Goal: Task Accomplishment & Management: Manage account settings

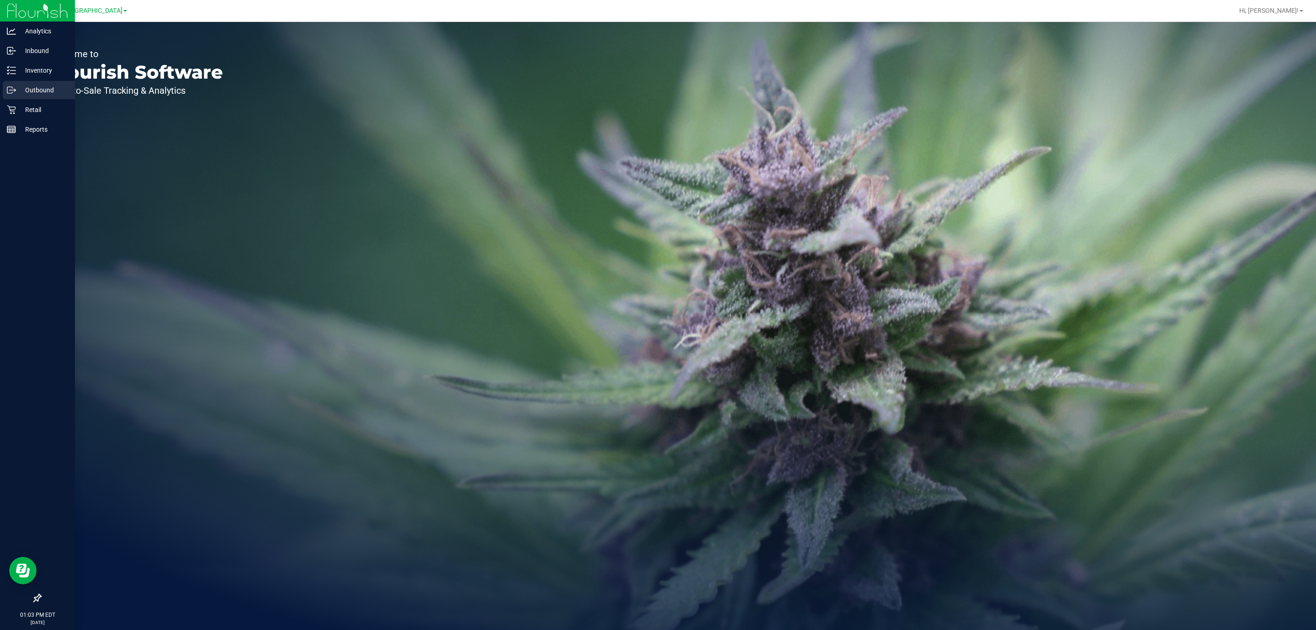
click at [16, 85] on p "Outbound" at bounding box center [43, 90] width 55 height 11
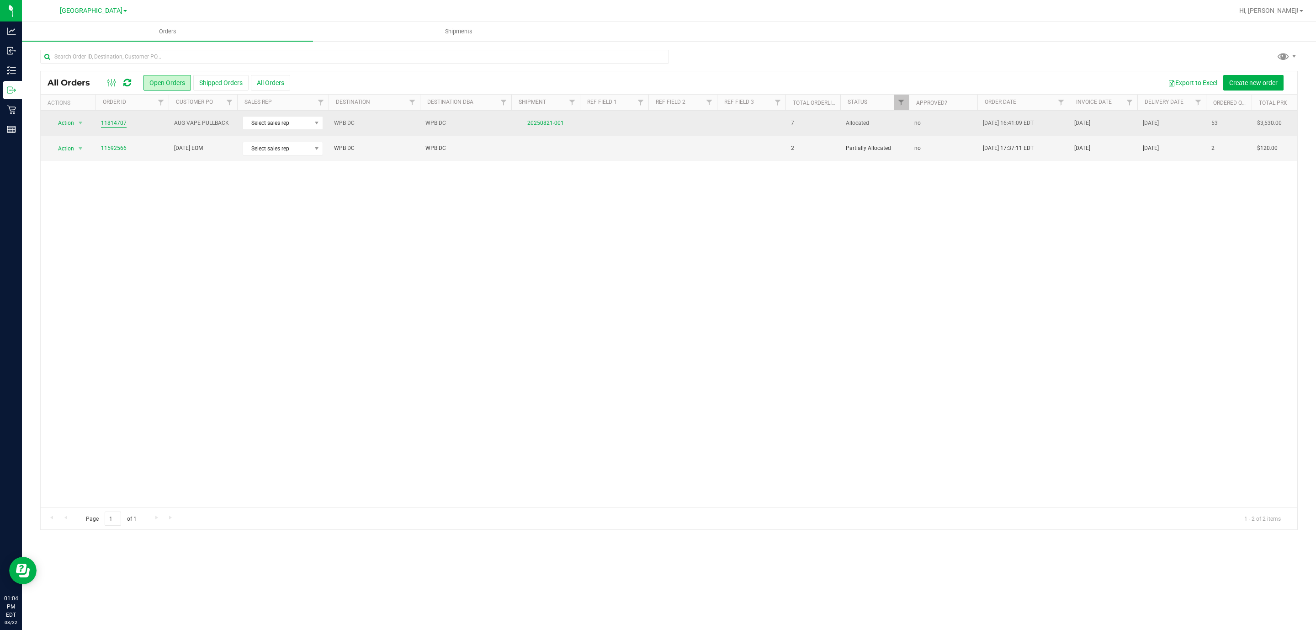
click at [106, 121] on link "11814707" at bounding box center [114, 123] width 26 height 9
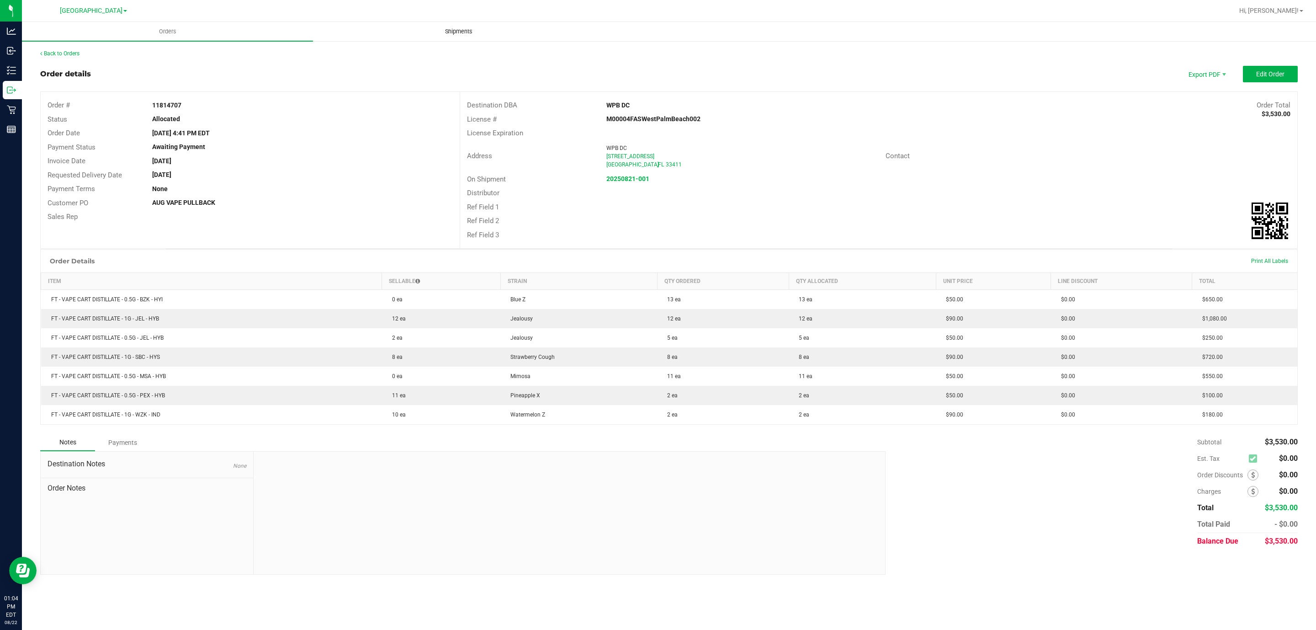
click at [461, 27] on span "Shipments" at bounding box center [459, 31] width 52 height 8
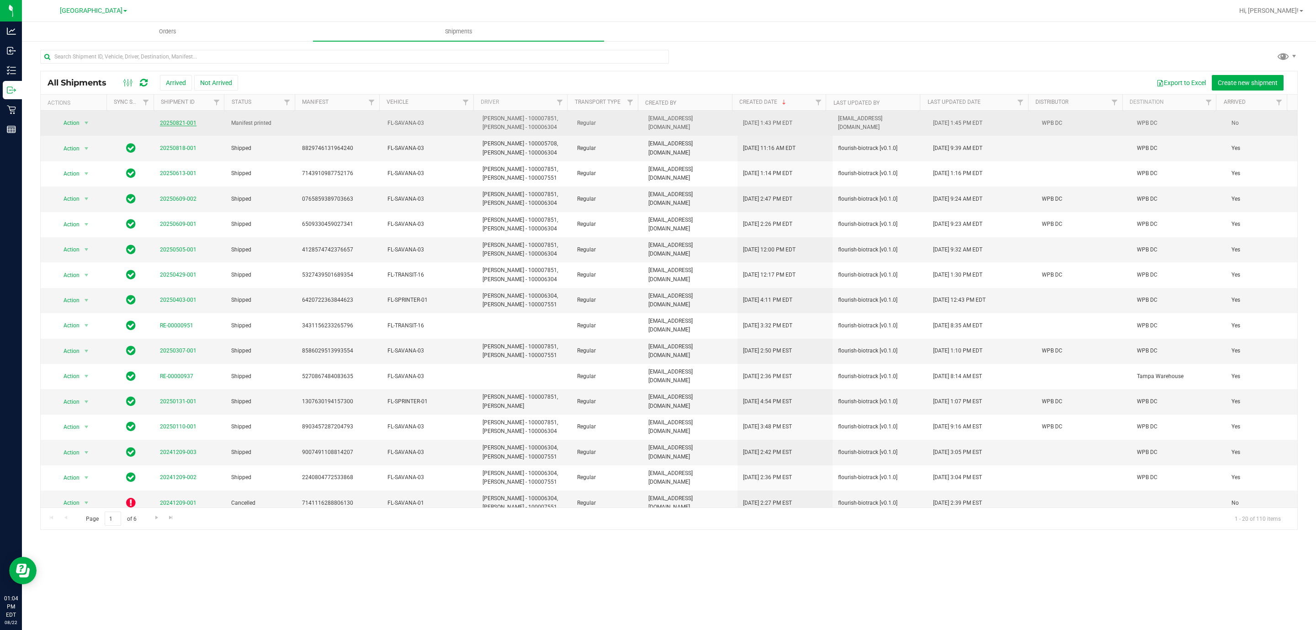
click at [170, 121] on link "20250821-001" at bounding box center [178, 123] width 37 height 6
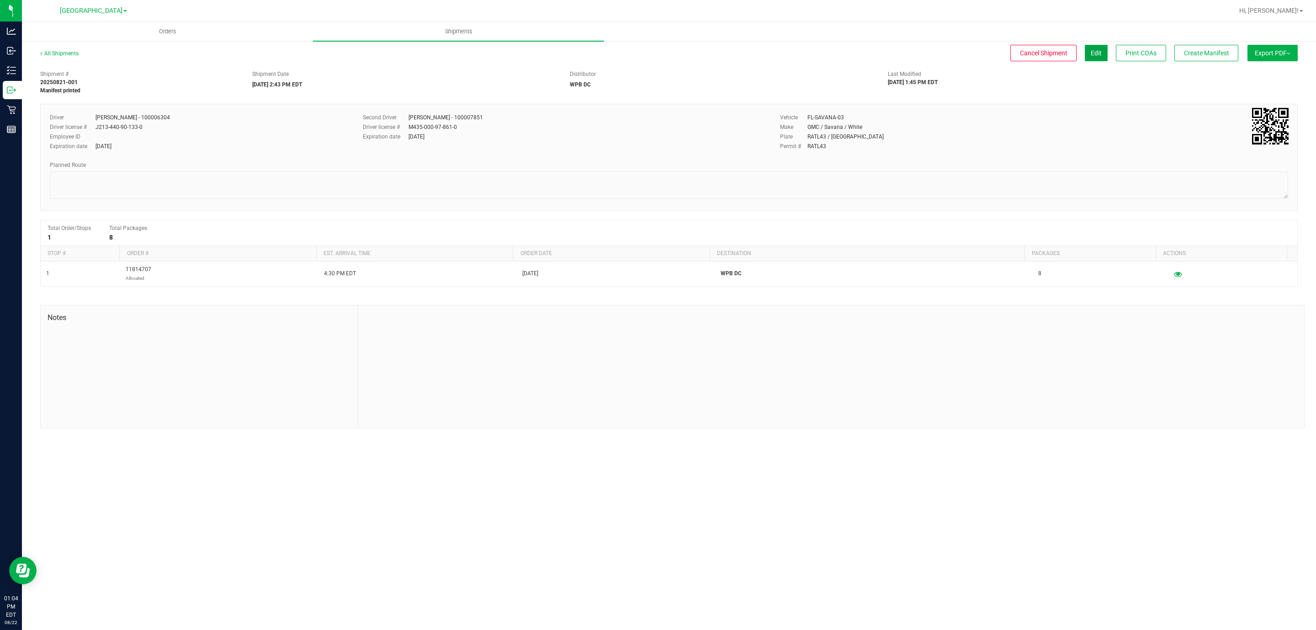
click at [1095, 57] on button "Edit" at bounding box center [1096, 53] width 23 height 16
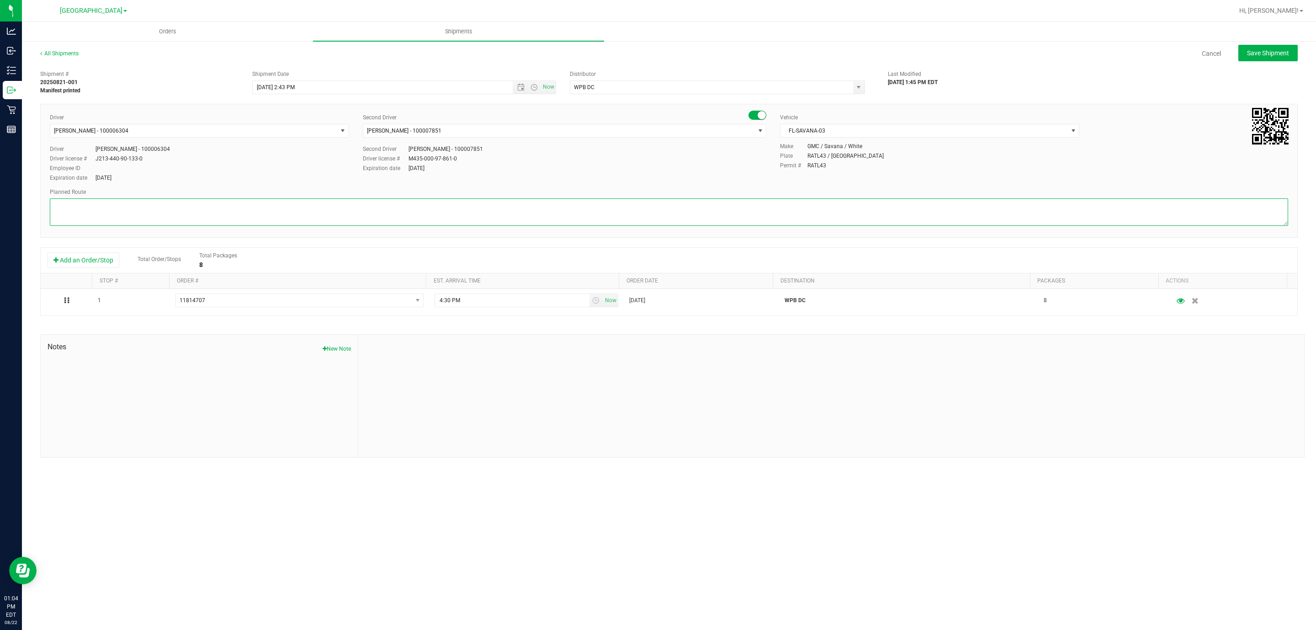
click at [97, 215] on textarea at bounding box center [669, 211] width 1238 height 27
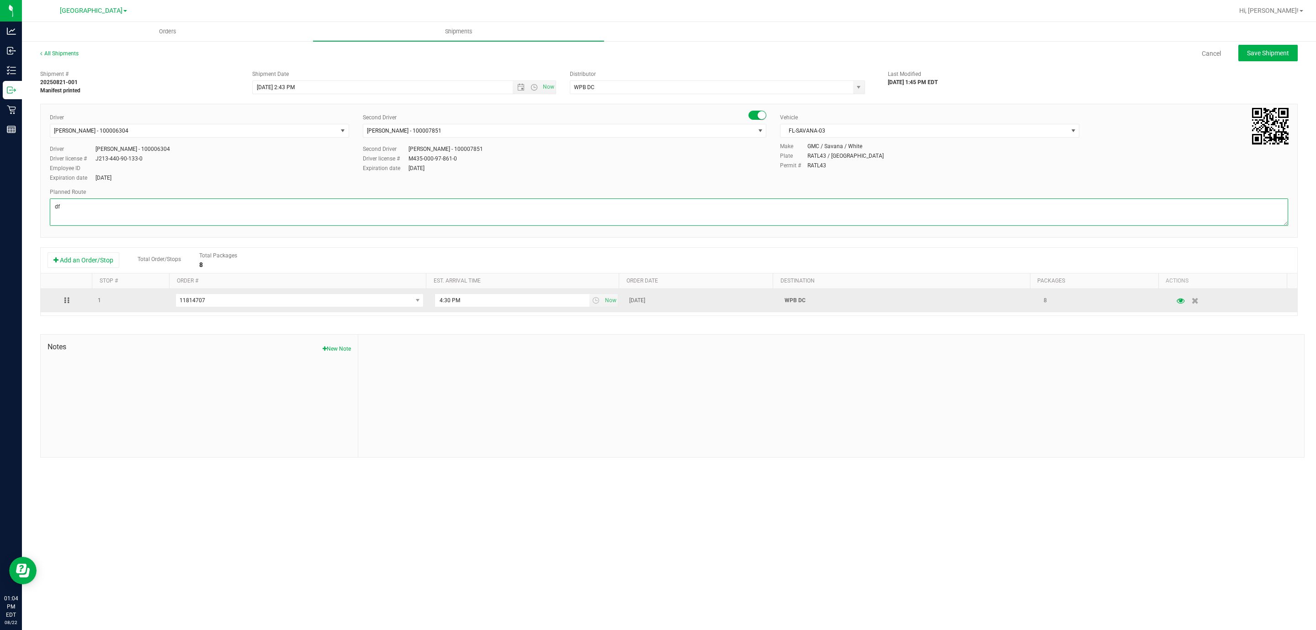
type textarea "d"
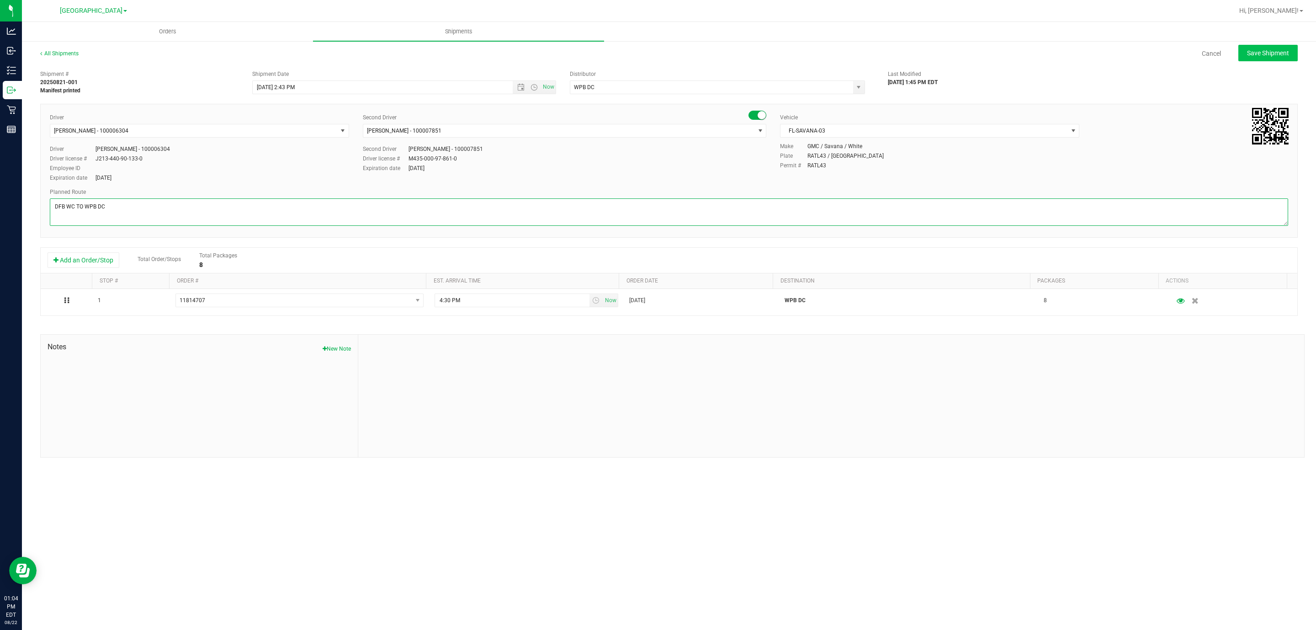
type textarea "DFB WC TO WPB DC"
click at [1276, 53] on span "Save Shipment" at bounding box center [1268, 52] width 42 height 7
type input "8/22/2025 6:43 PM"
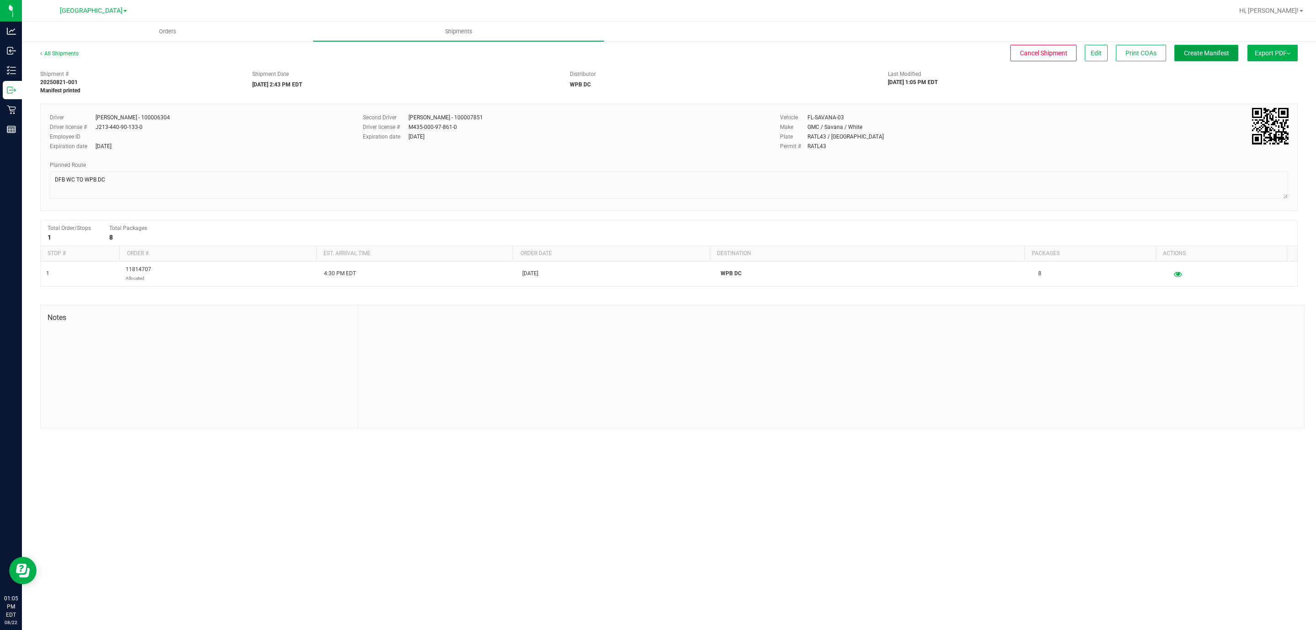
click at [1212, 54] on span "Create Manifest" at bounding box center [1206, 52] width 45 height 7
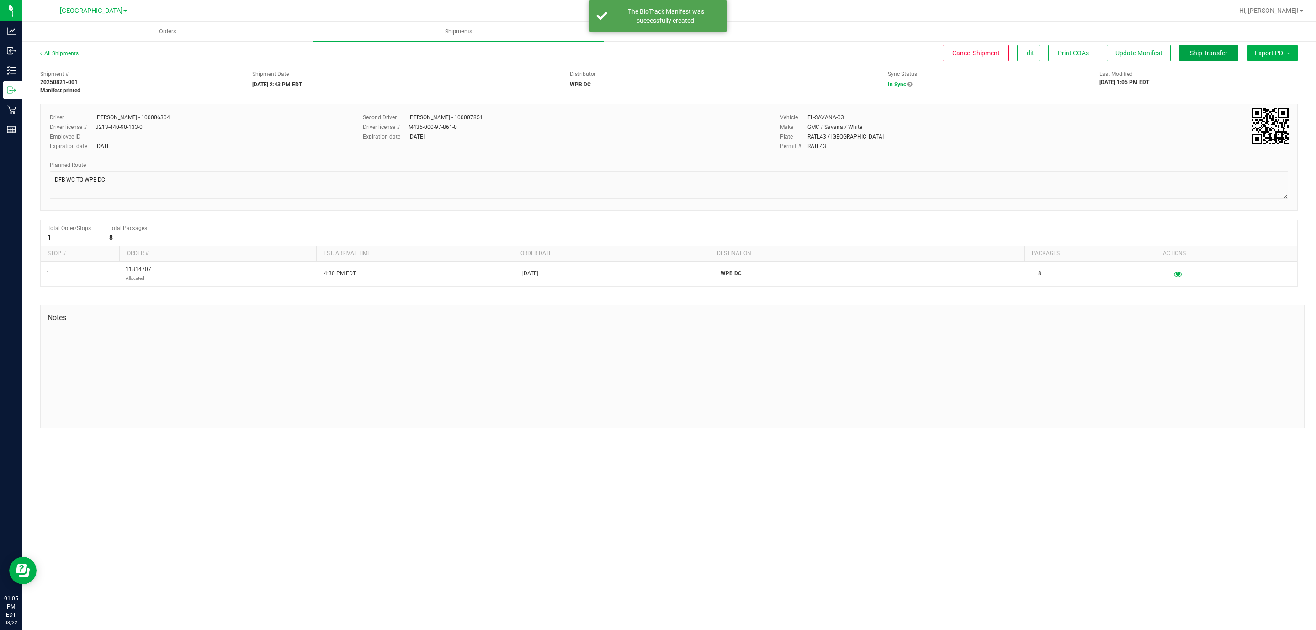
click at [1212, 53] on span "Ship Transfer" at bounding box center [1208, 52] width 37 height 7
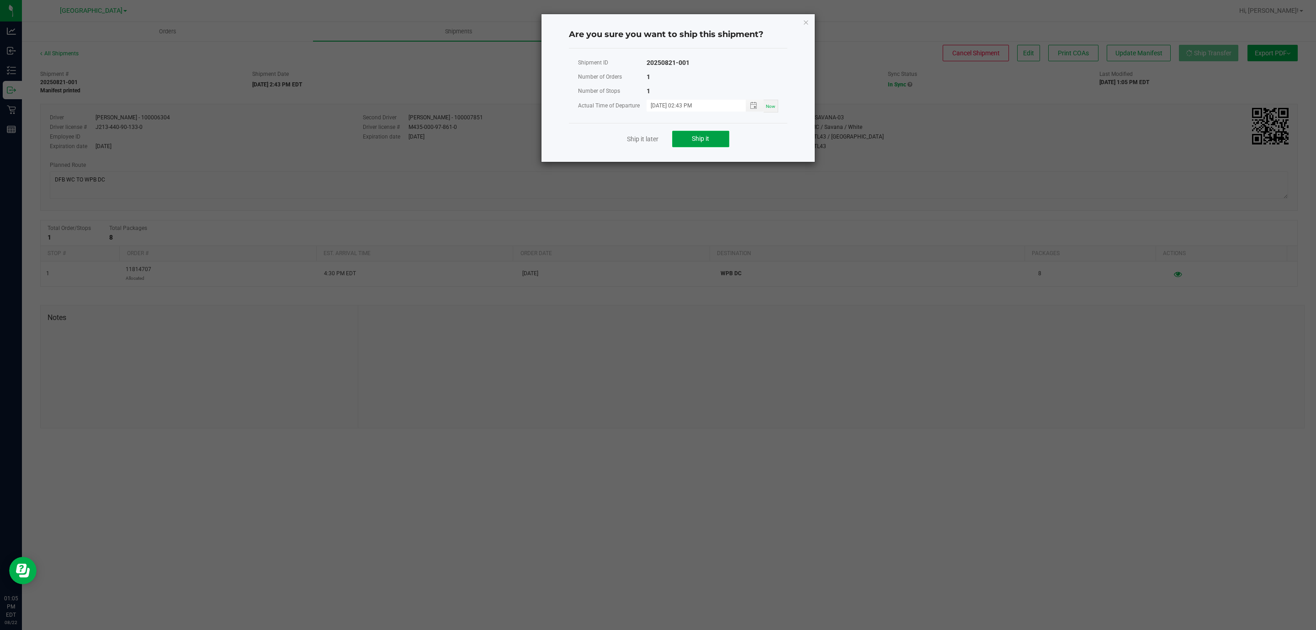
click at [709, 140] on span "Ship it" at bounding box center [700, 138] width 17 height 7
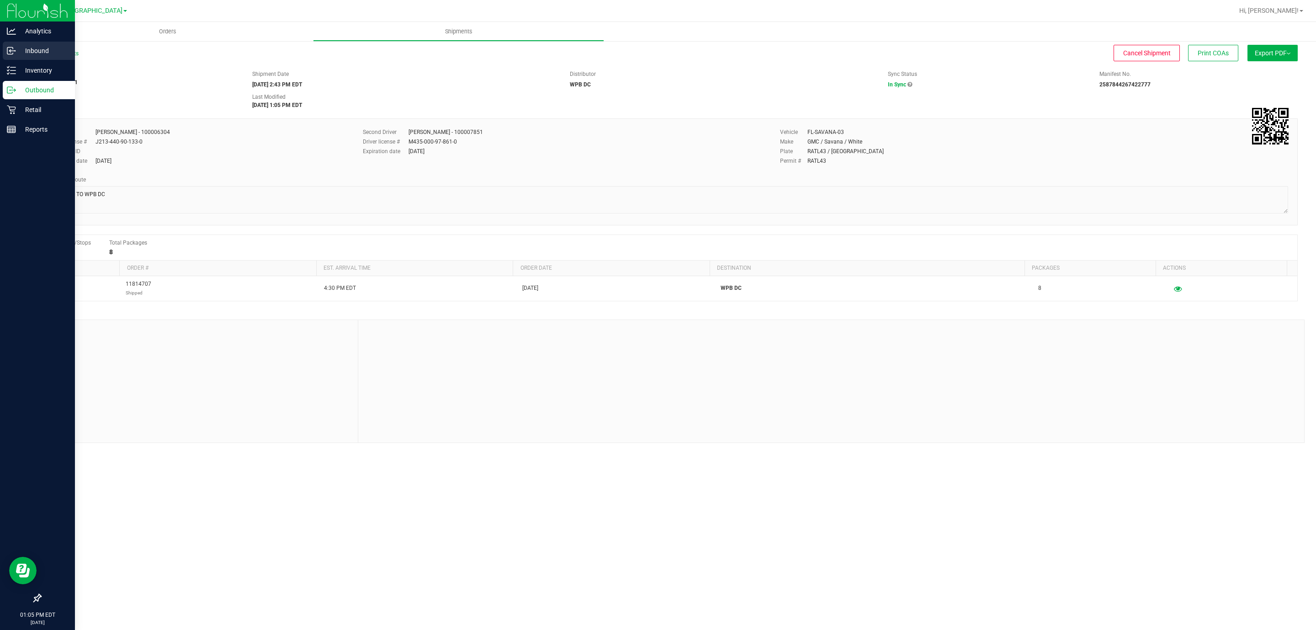
click at [40, 55] on p "Inbound" at bounding box center [43, 50] width 55 height 11
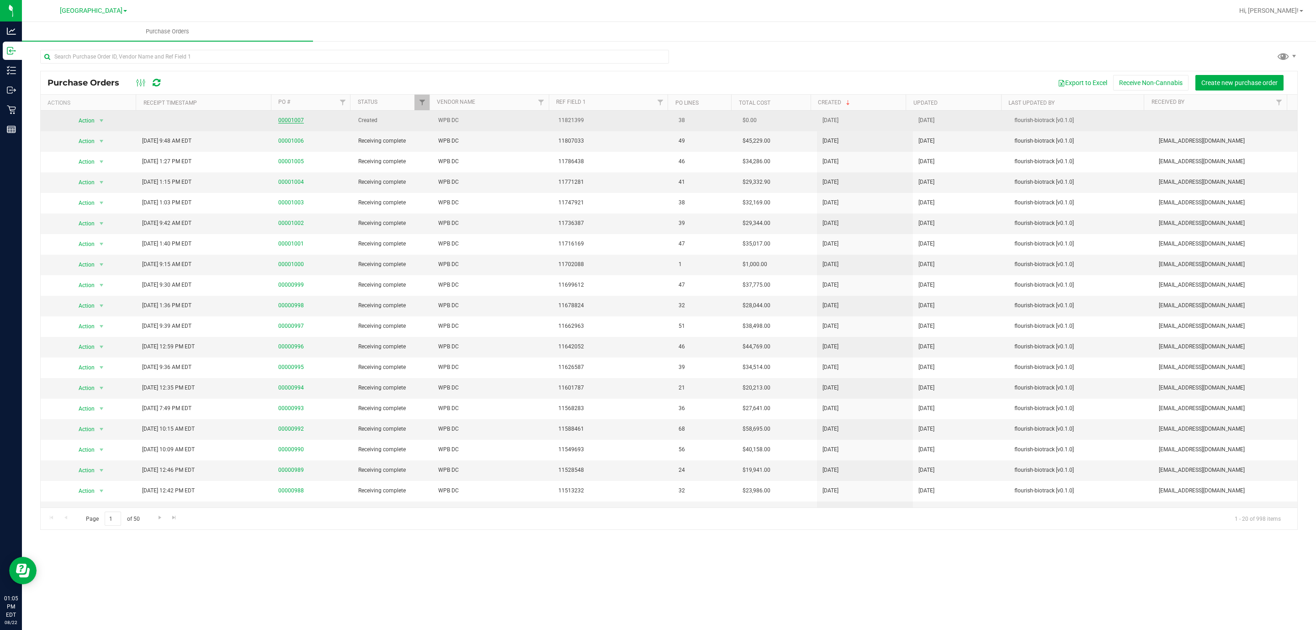
click at [291, 122] on link "00001007" at bounding box center [291, 120] width 26 height 6
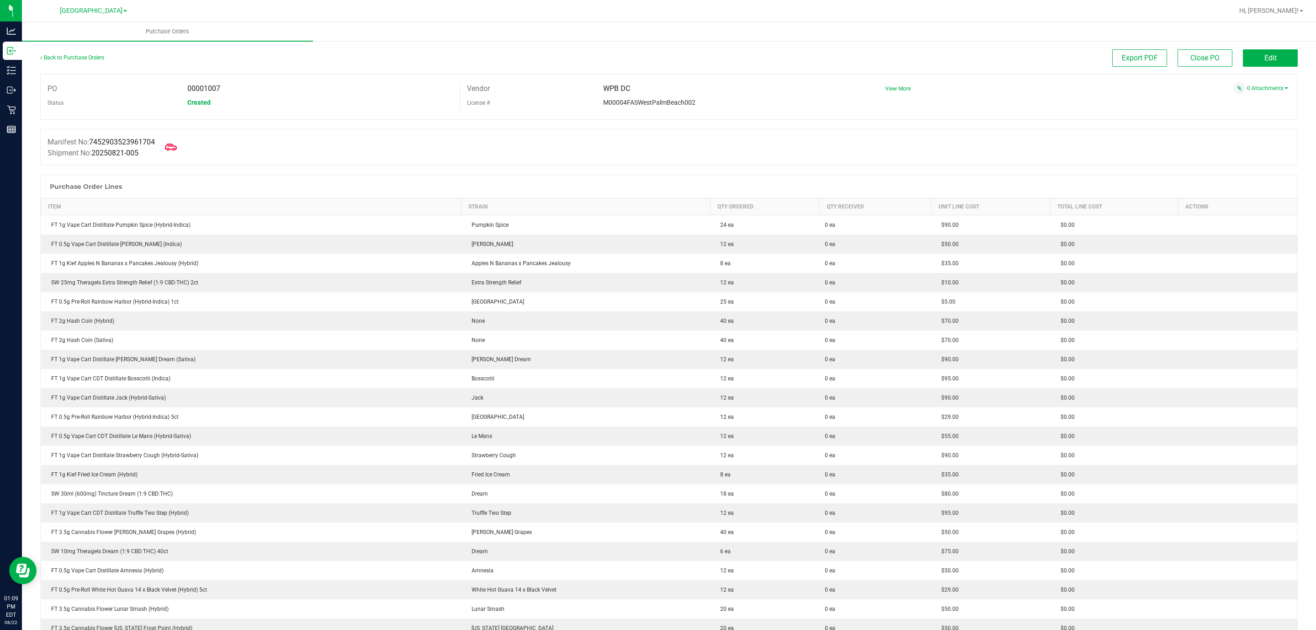
click at [181, 140] on span at bounding box center [171, 147] width 20 height 20
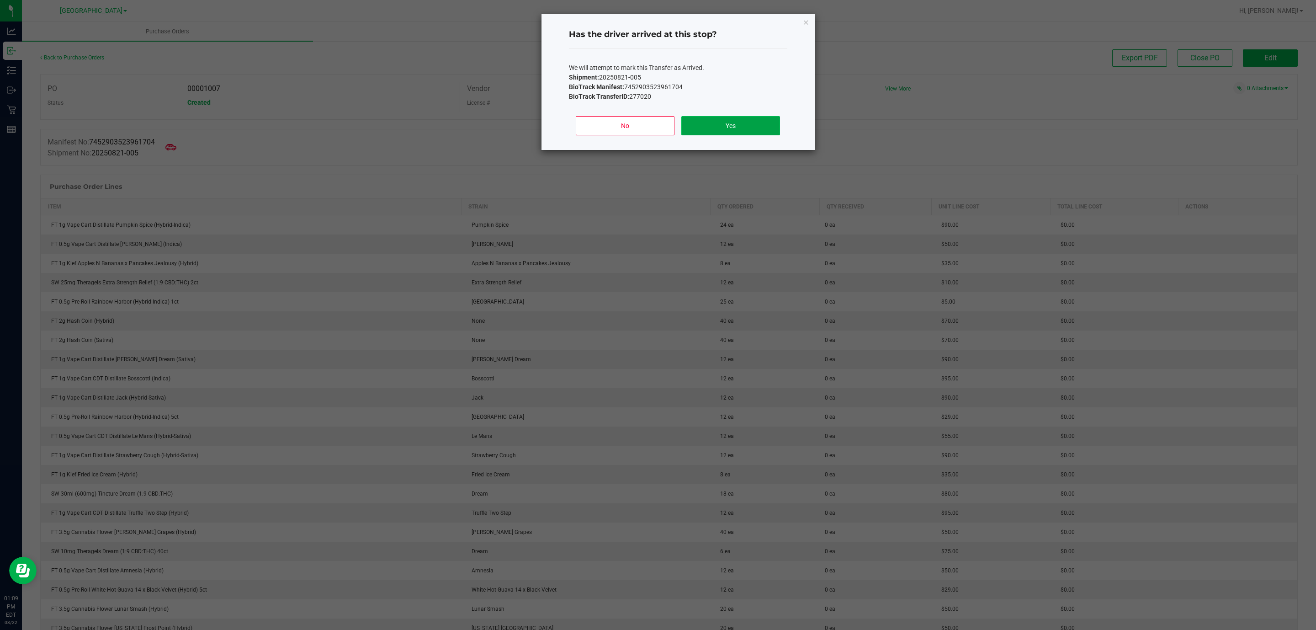
click at [724, 129] on button "Yes" at bounding box center [730, 125] width 98 height 19
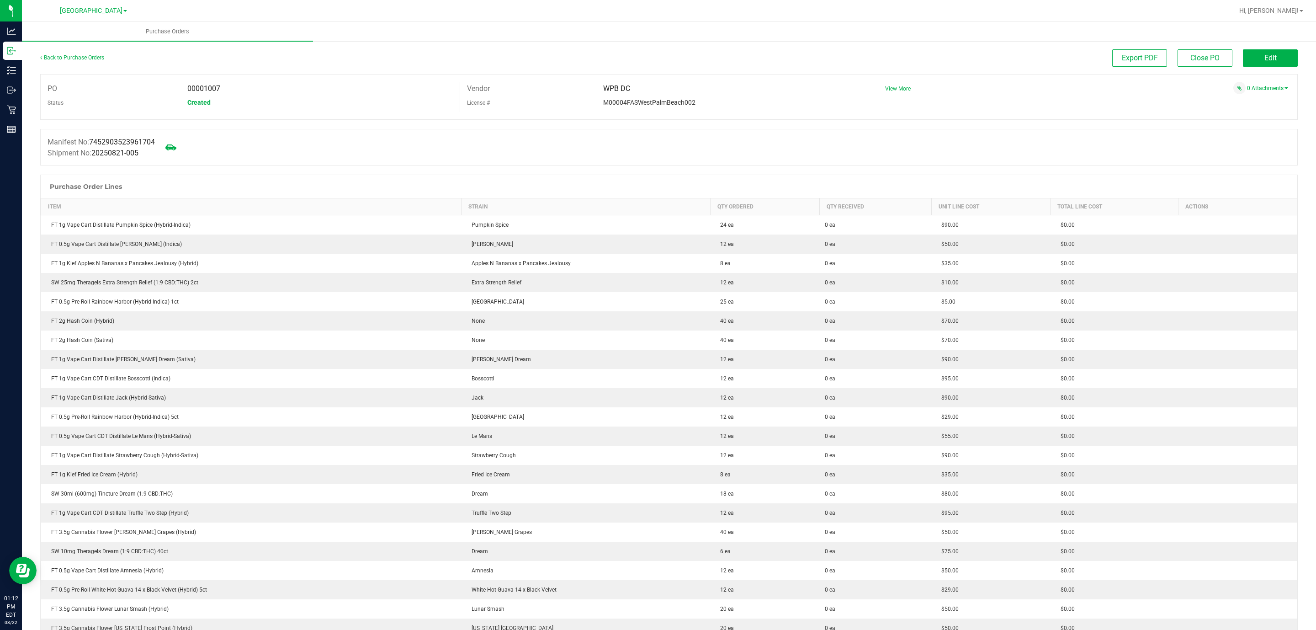
click at [334, 152] on div "Manifest No: 7452903523961704 Shipment No: 20250821-005" at bounding box center [669, 147] width 1258 height 37
click at [1255, 63] on button "Edit" at bounding box center [1270, 57] width 55 height 17
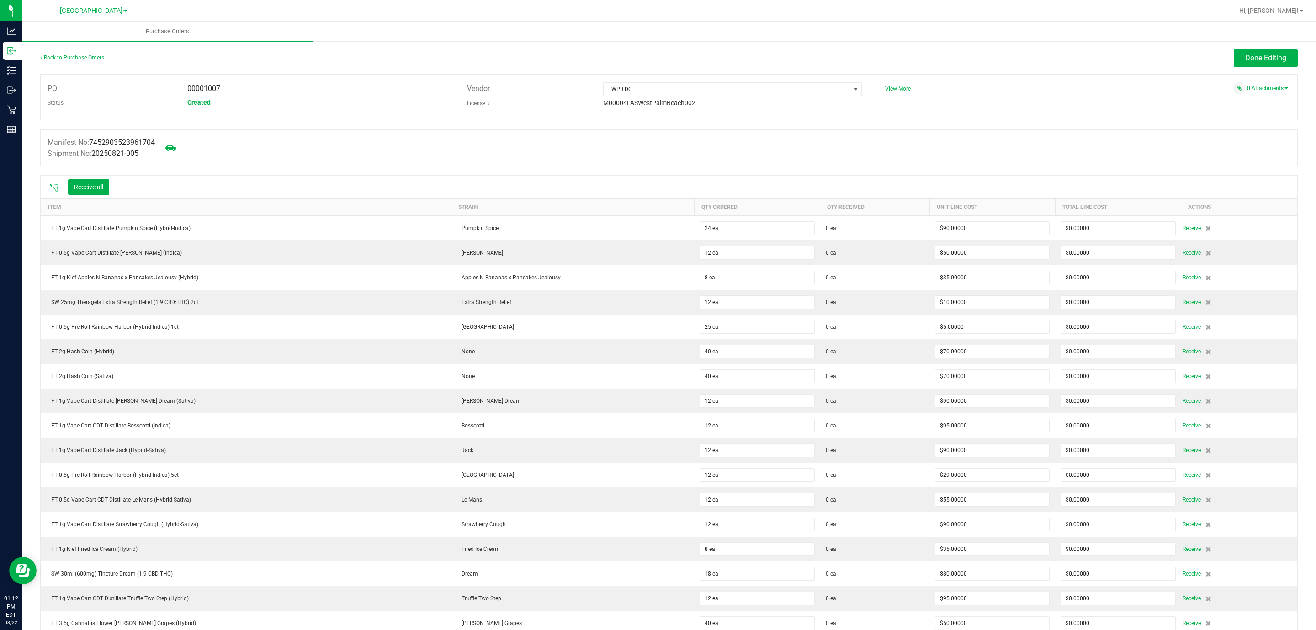
click at [52, 184] on icon at bounding box center [54, 187] width 9 height 9
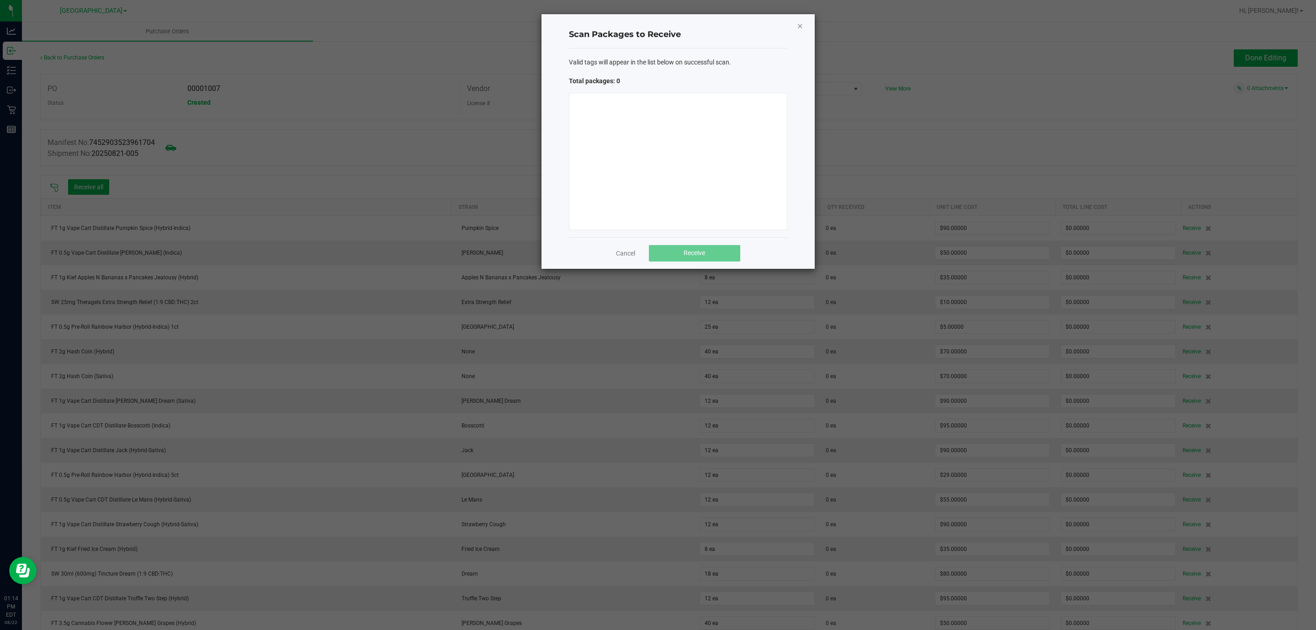
click at [798, 24] on icon "Close" at bounding box center [800, 25] width 6 height 11
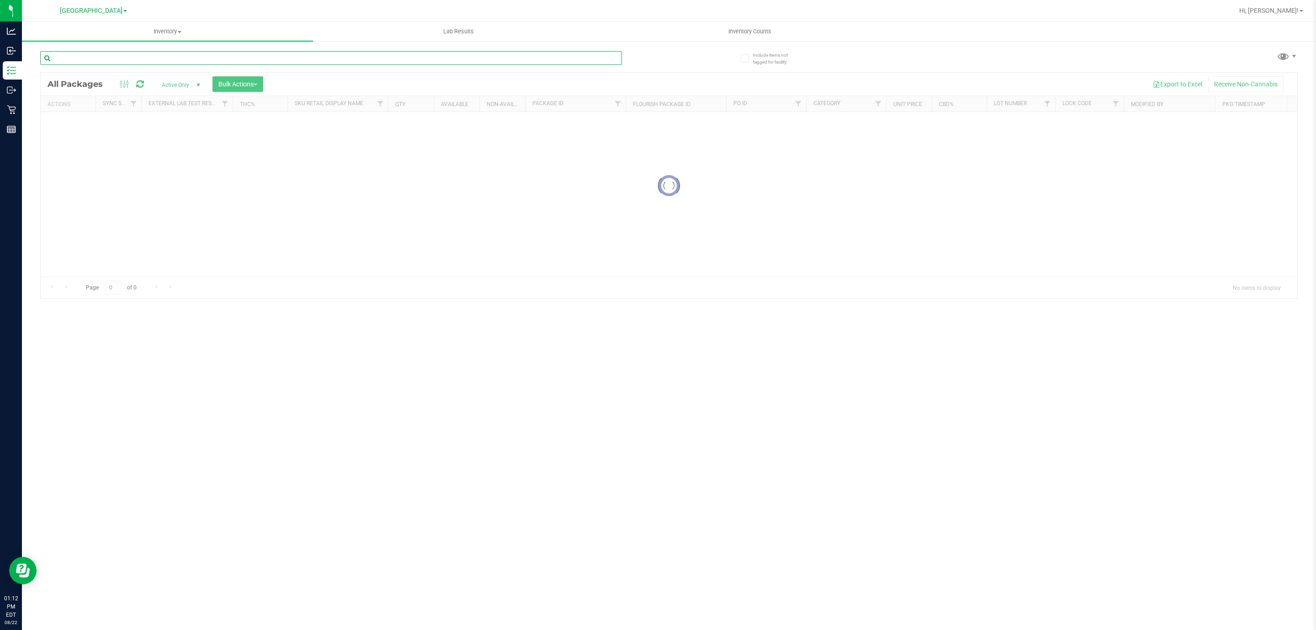
click at [138, 54] on input "text" at bounding box center [331, 58] width 582 height 14
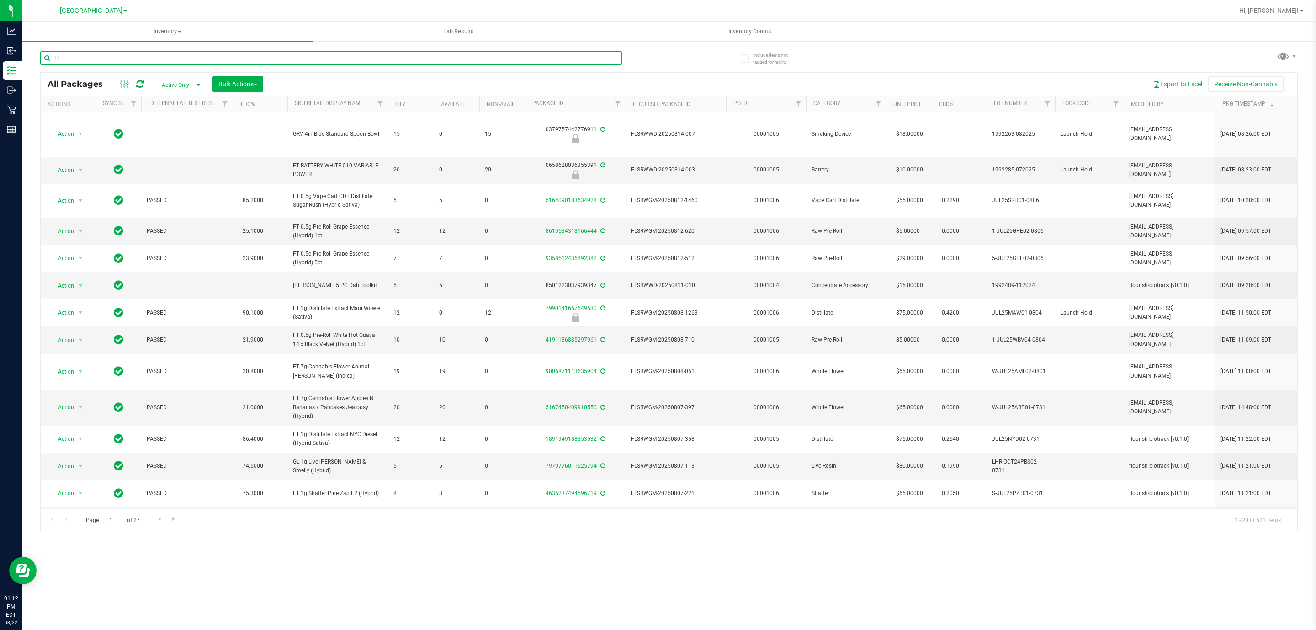
type input "FFP"
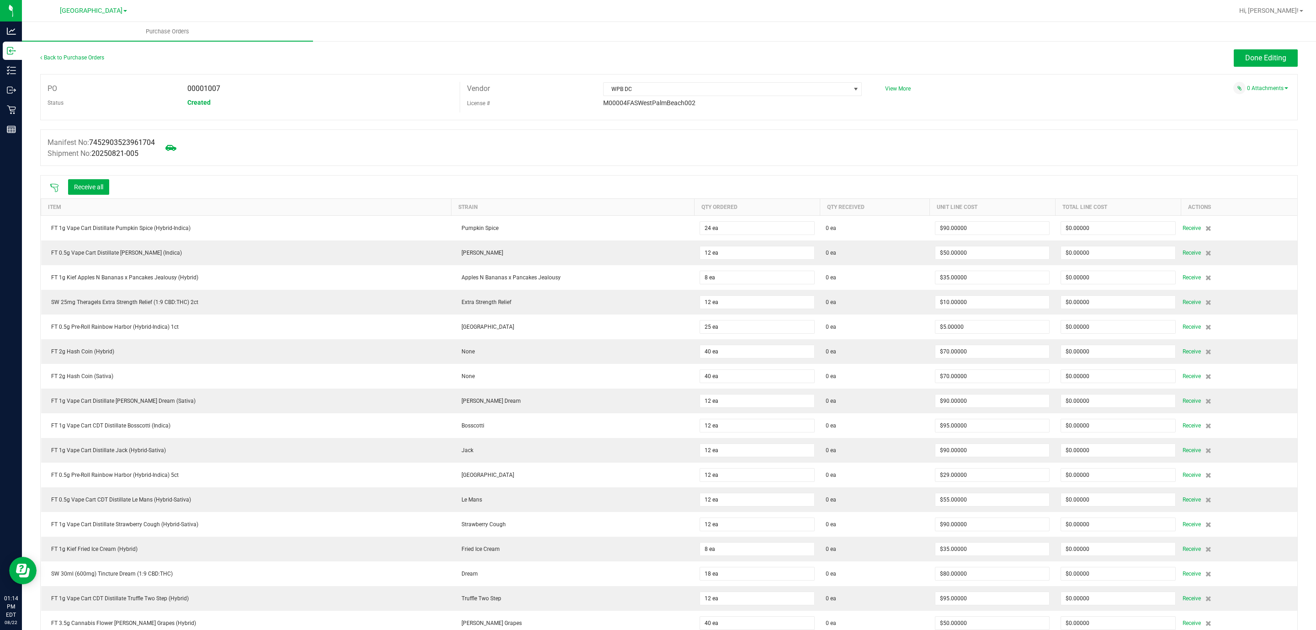
click at [53, 185] on icon at bounding box center [54, 187] width 9 height 9
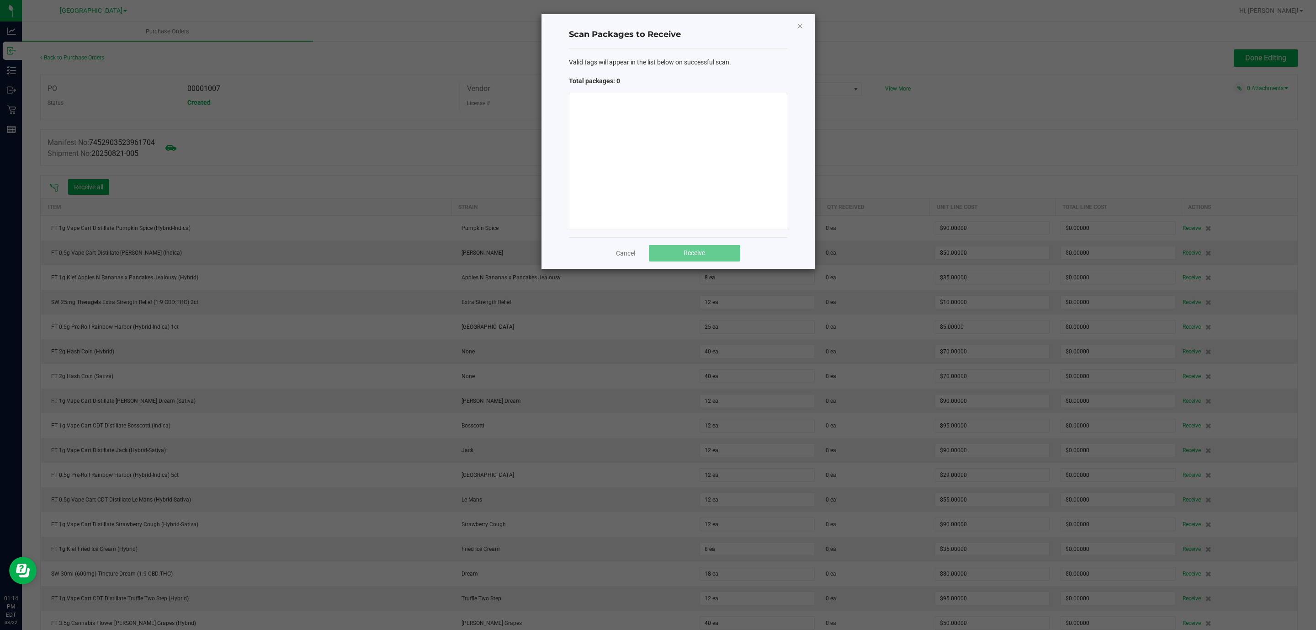
click at [801, 25] on icon "Close" at bounding box center [800, 25] width 6 height 11
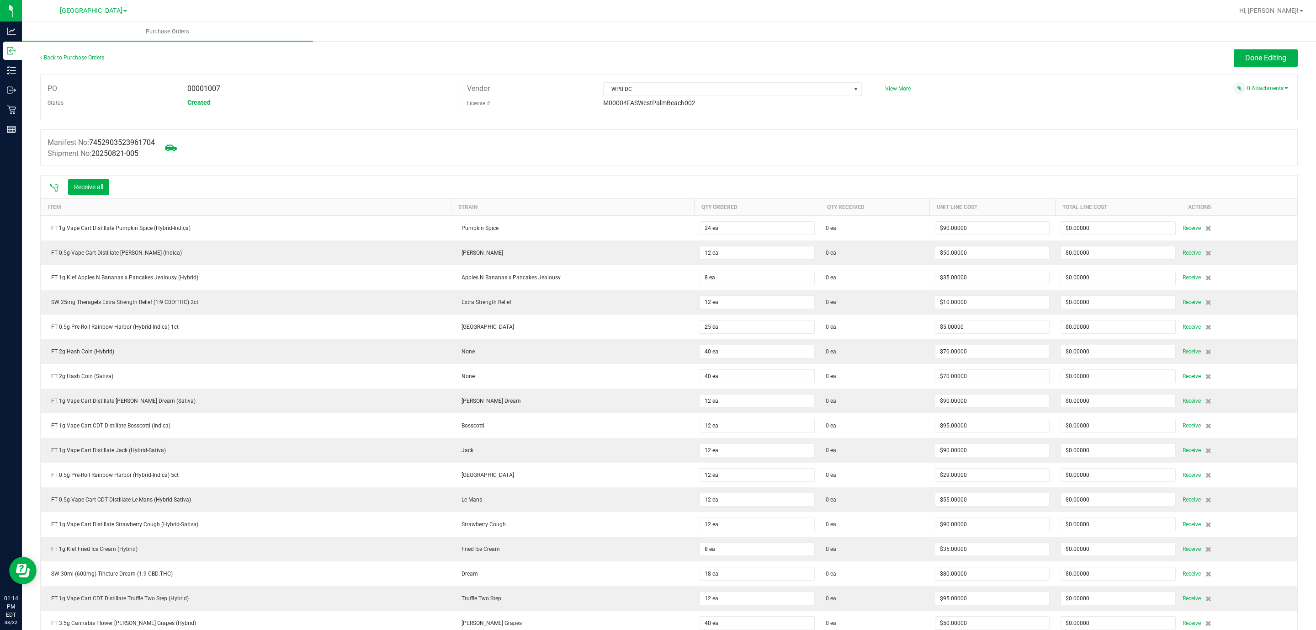
click at [172, 145] on icon at bounding box center [171, 147] width 12 height 6
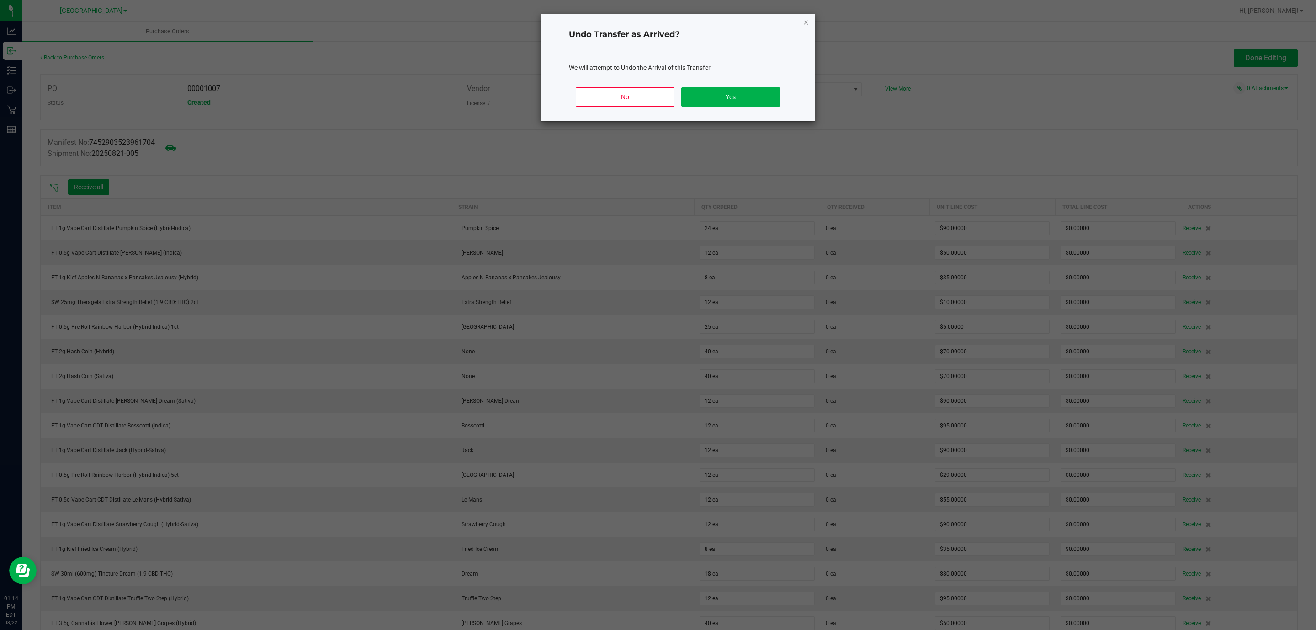
click at [805, 21] on icon "Close" at bounding box center [806, 21] width 6 height 11
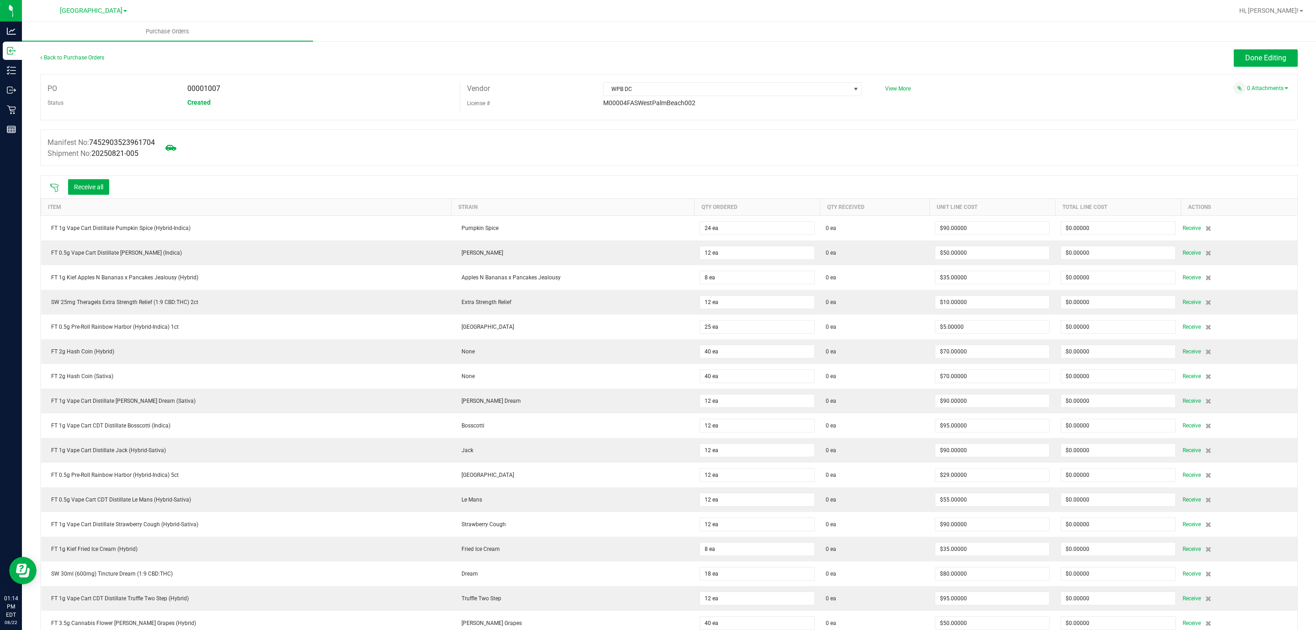
click at [484, 139] on div "Manifest No: 7452903523961704 Shipment No: 20250821-005" at bounding box center [669, 147] width 1258 height 37
click at [50, 188] on icon at bounding box center [54, 187] width 9 height 9
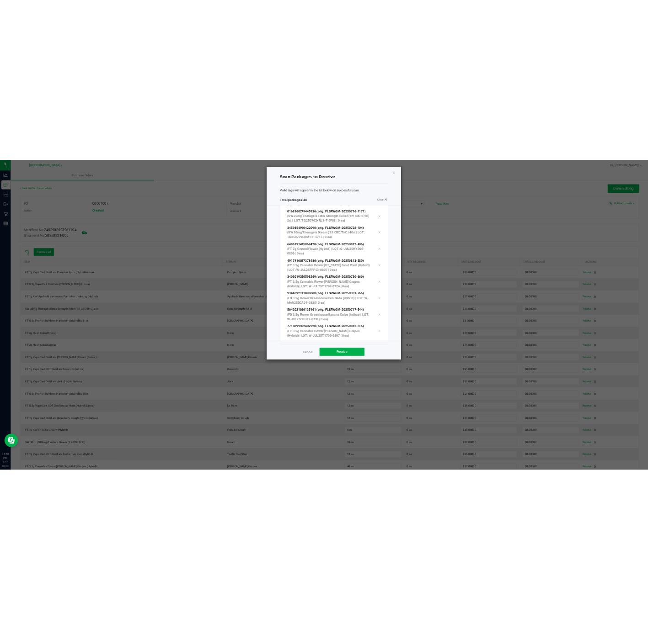
scroll to position [1349, 0]
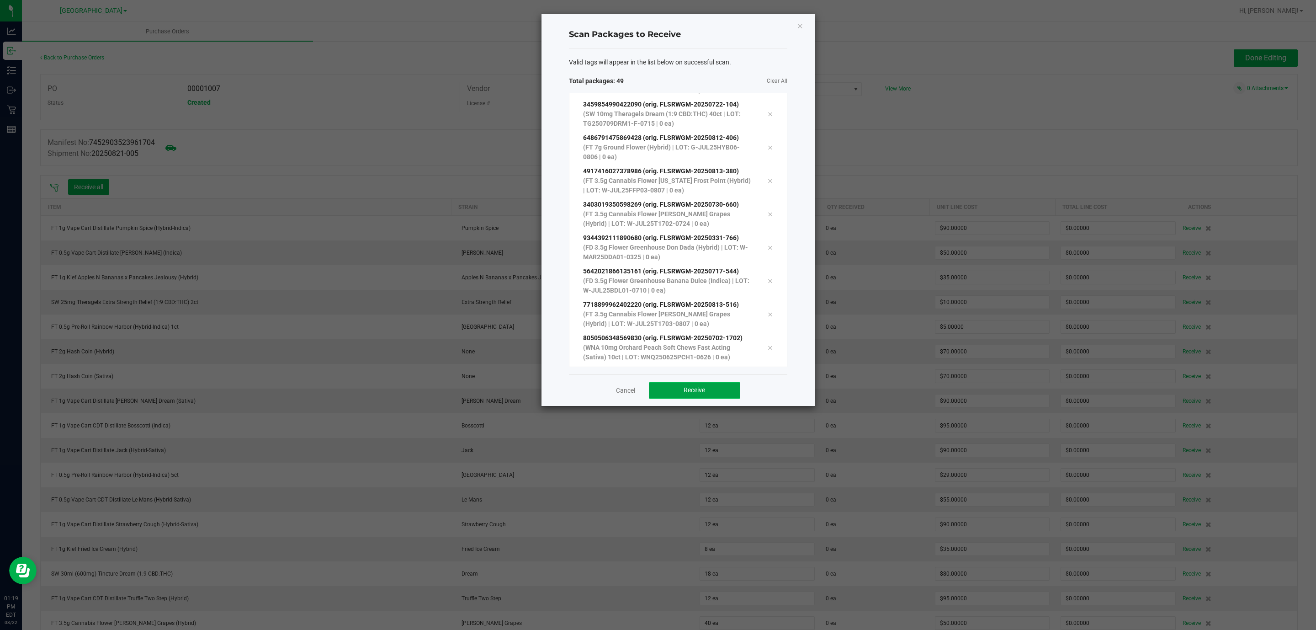
click at [658, 390] on button "Receive" at bounding box center [694, 390] width 91 height 16
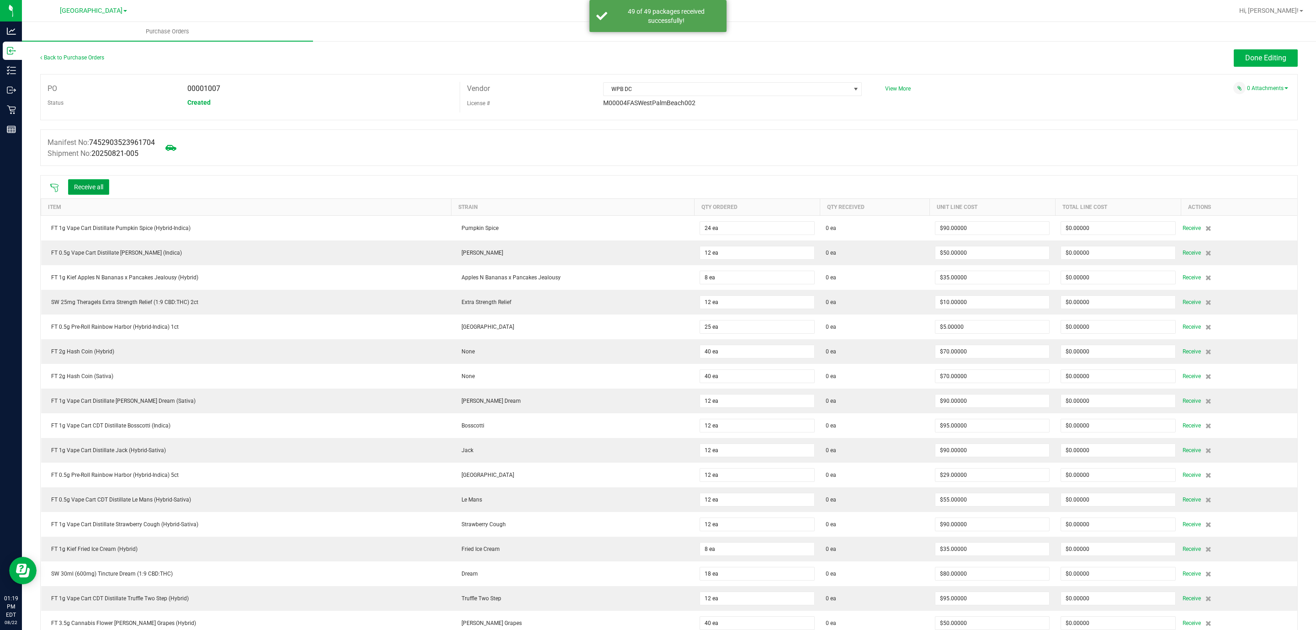
click at [96, 181] on button "Receive all" at bounding box center [88, 187] width 41 height 16
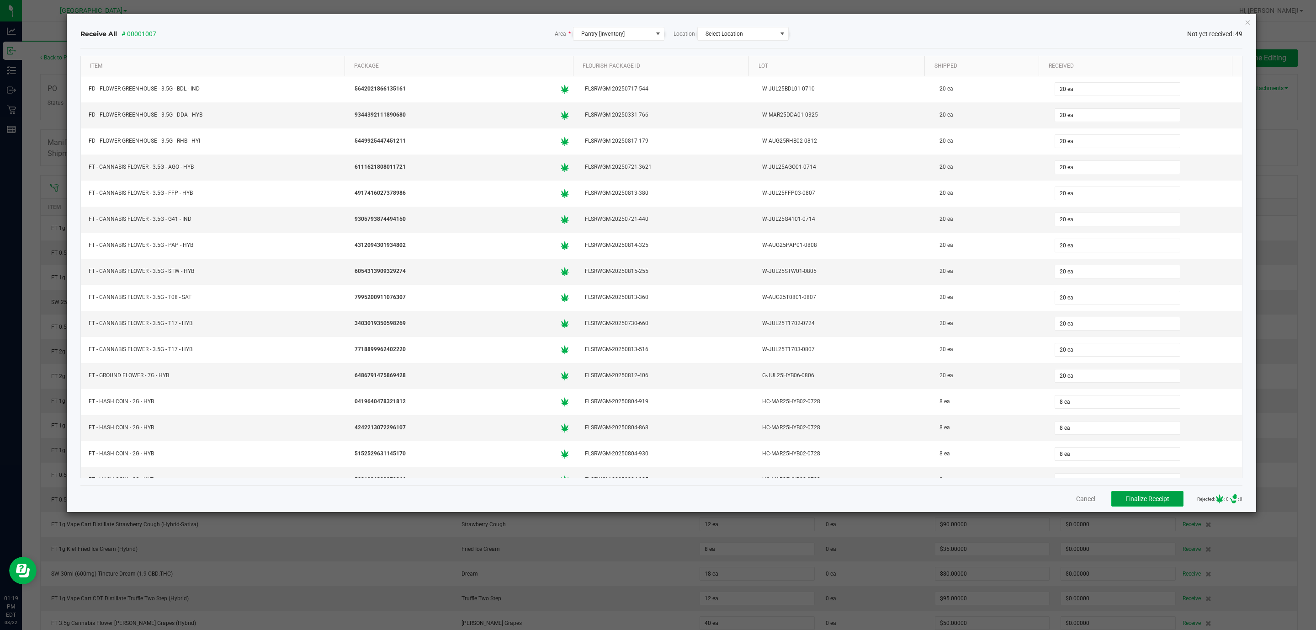
click at [1130, 495] on button "Finalize Receipt" at bounding box center [1147, 499] width 72 height 16
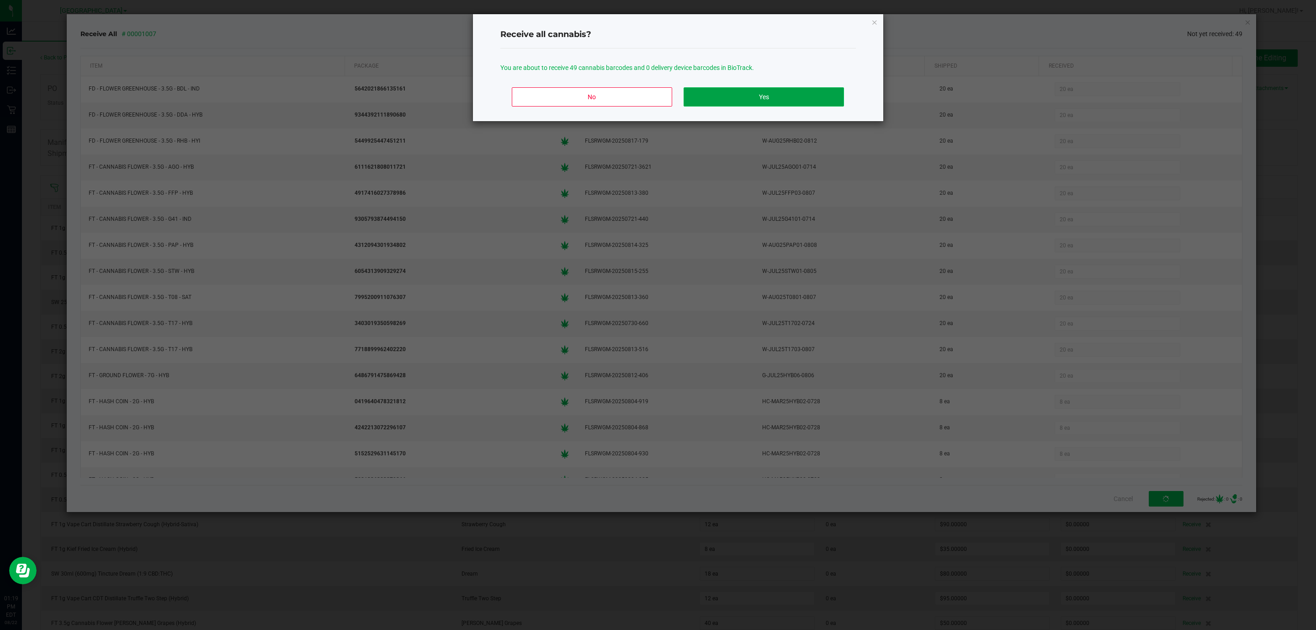
click at [708, 99] on button "Yes" at bounding box center [764, 96] width 160 height 19
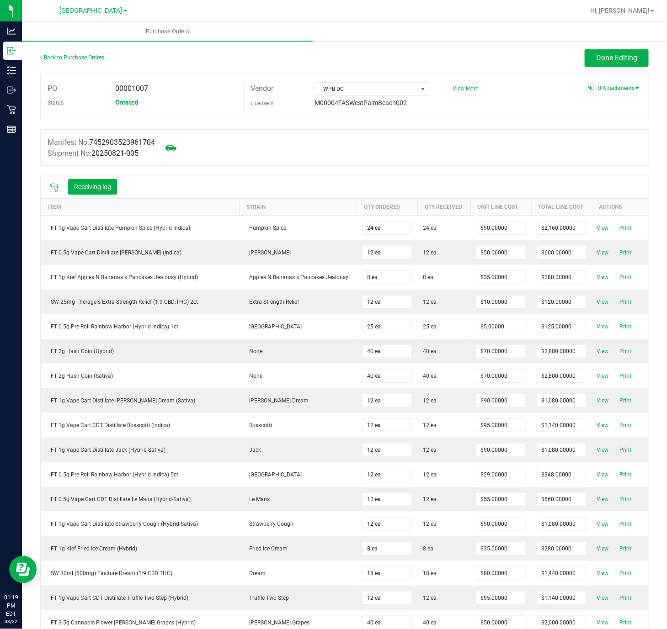
click at [567, 157] on div "Manifest No: 7452903523961704 Shipment No: 20250821-005" at bounding box center [344, 147] width 608 height 37
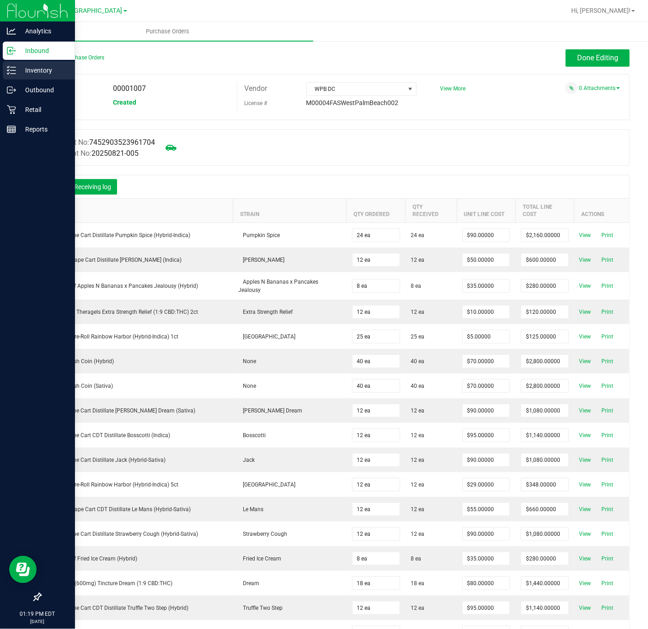
click at [42, 66] on p "Inventory" at bounding box center [43, 70] width 55 height 11
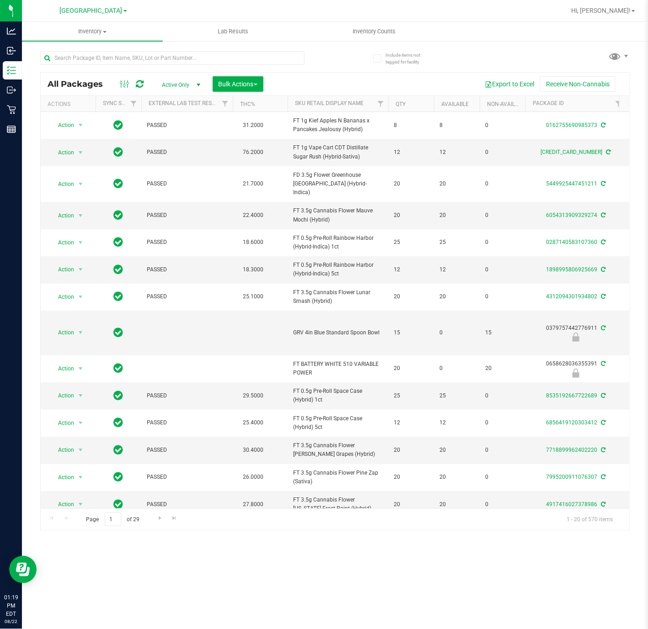
scroll to position [0, 504]
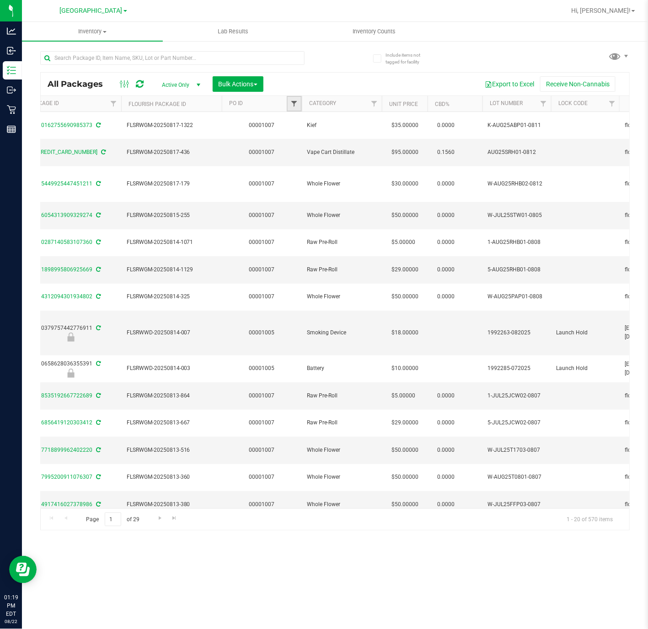
click at [295, 101] on span "Filter" at bounding box center [293, 103] width 7 height 7
type input "1007"
click at [318, 144] on button "Filter" at bounding box center [314, 148] width 44 height 20
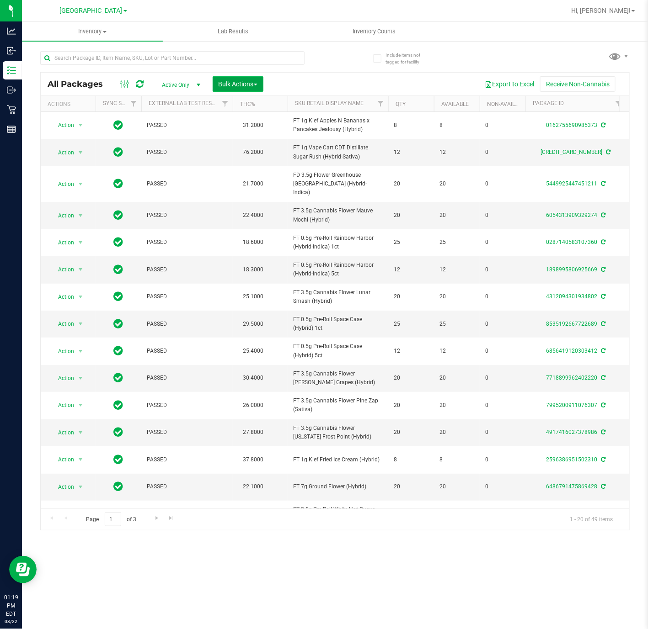
click at [232, 90] on button "Bulk Actions" at bounding box center [237, 84] width 51 height 16
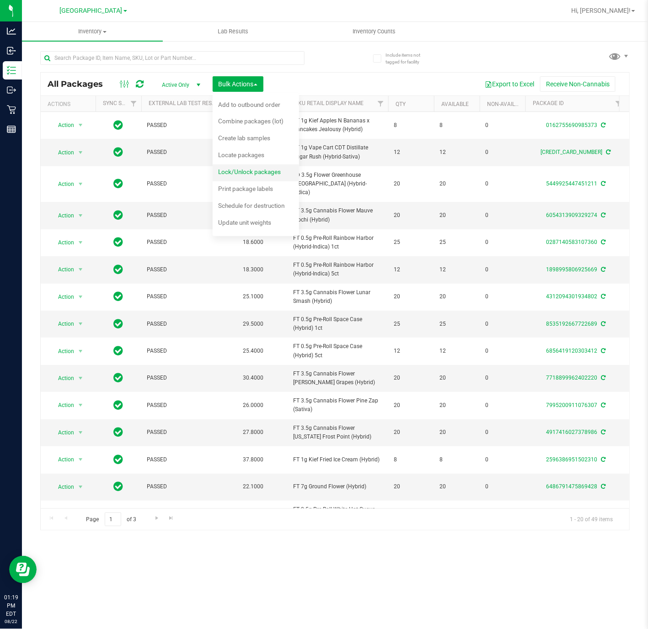
click at [239, 177] on div "Lock/Unlock packages" at bounding box center [255, 173] width 75 height 15
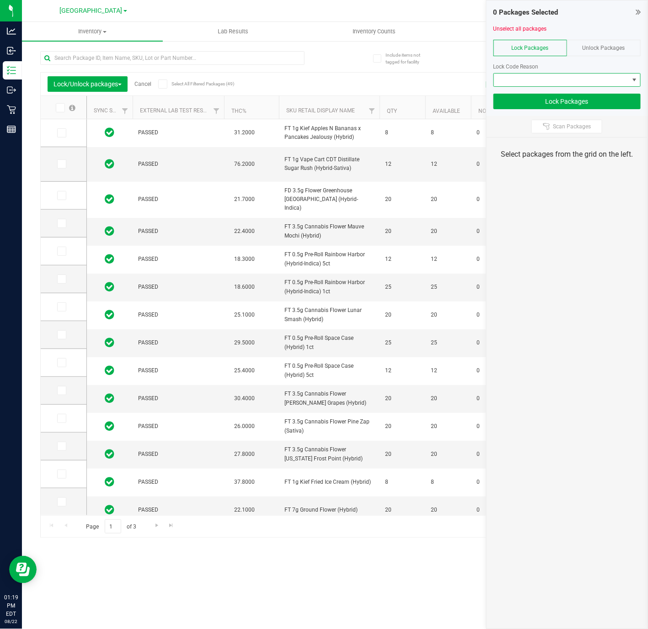
click at [575, 77] on span at bounding box center [561, 80] width 135 height 13
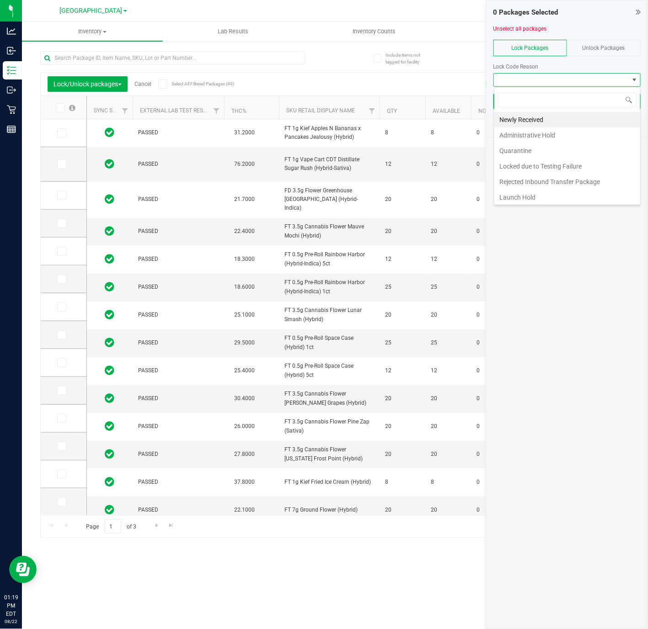
scroll to position [14, 147]
click at [528, 199] on li "Launch Hold" at bounding box center [567, 198] width 146 height 16
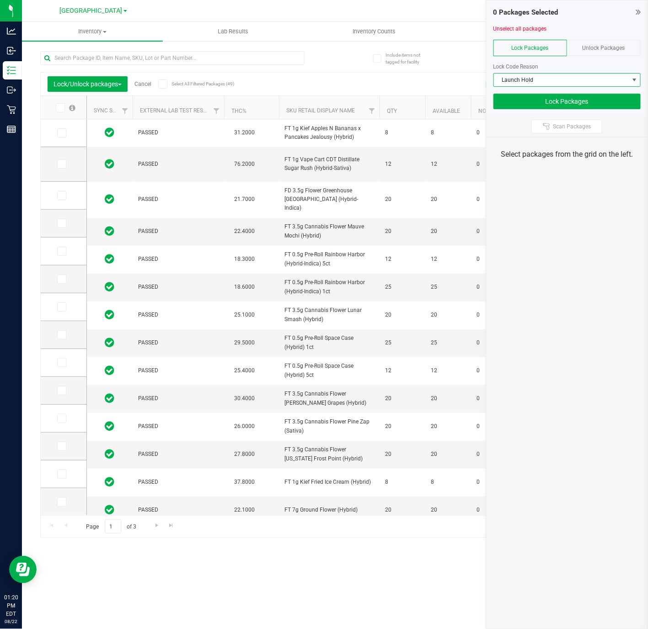
click at [62, 108] on icon at bounding box center [60, 108] width 6 height 0
click at [0, 0] on input "checkbox" at bounding box center [0, 0] width 0 height 0
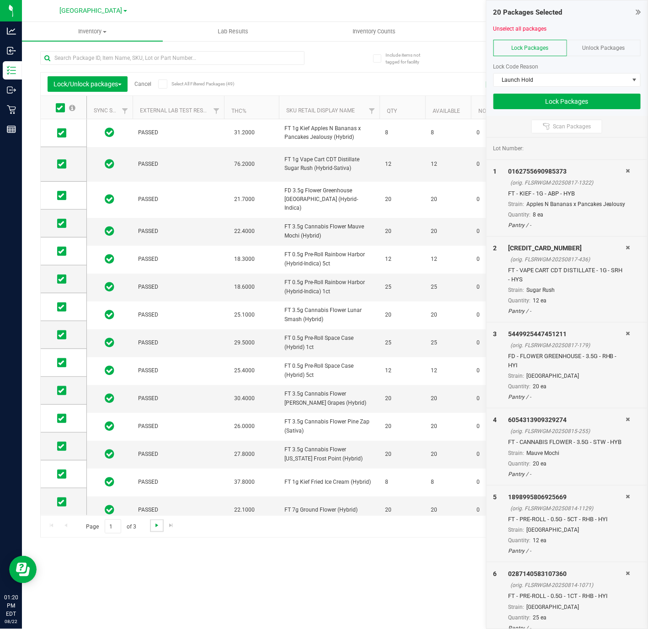
click at [154, 526] on span "Go to the next page" at bounding box center [156, 525] width 7 height 7
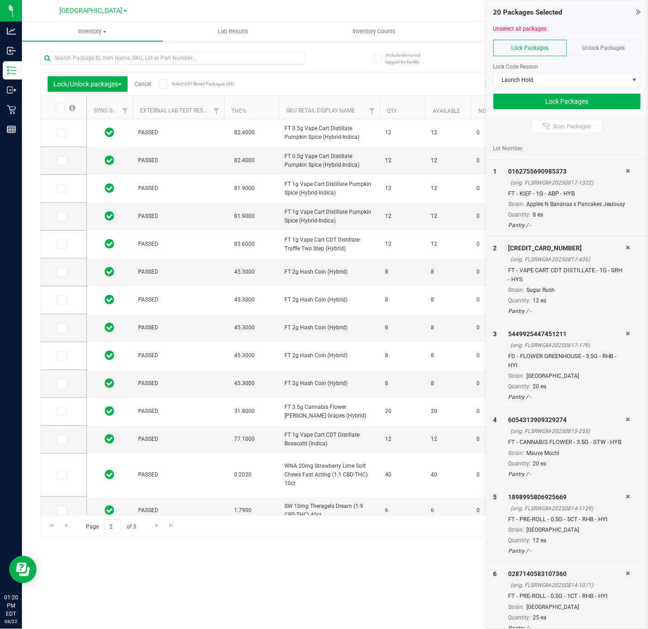
click at [56, 110] on span at bounding box center [60, 107] width 9 height 9
click at [0, 0] on input "checkbox" at bounding box center [0, 0] width 0 height 0
click at [158, 528] on span "Go to the next page" at bounding box center [156, 525] width 7 height 7
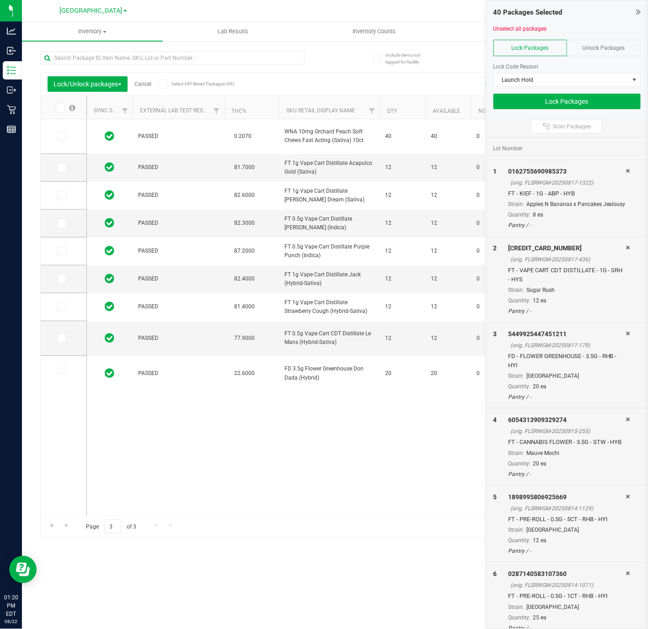
click at [56, 104] on span at bounding box center [60, 107] width 9 height 9
click at [0, 0] on input "checkbox" at bounding box center [0, 0] width 0 height 0
click at [619, 101] on button "Lock Packages" at bounding box center [566, 102] width 147 height 16
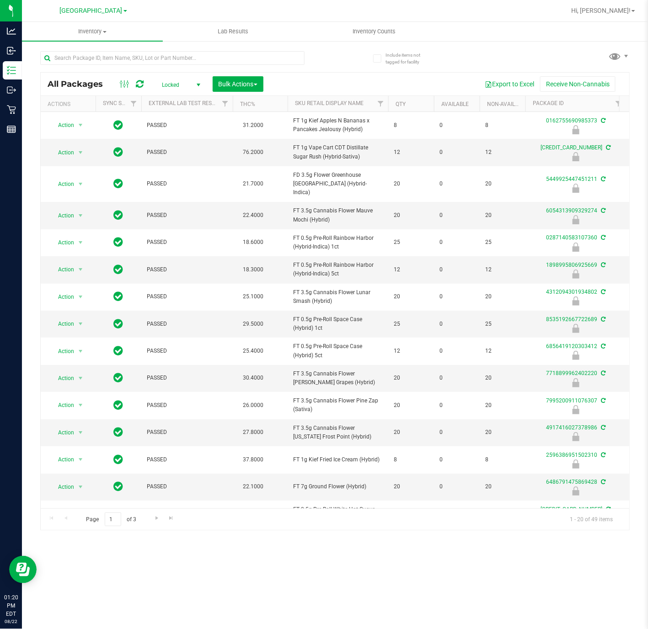
click at [265, 97] on th "THC%" at bounding box center [260, 104] width 55 height 16
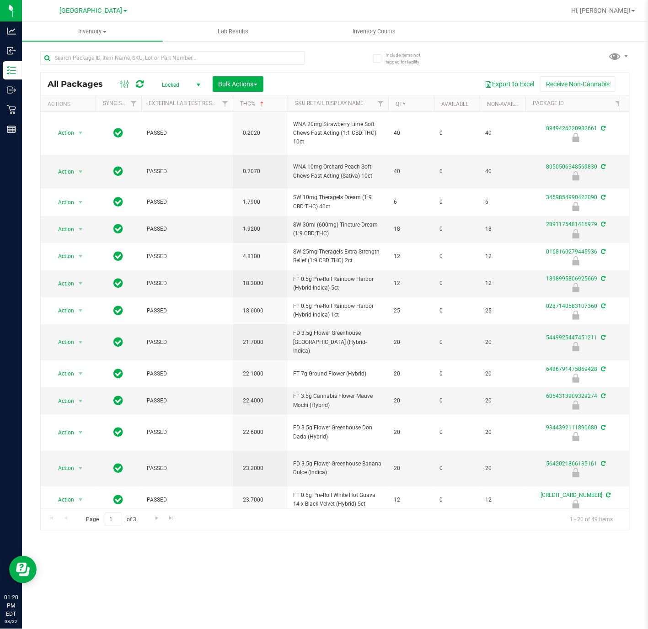
click at [269, 103] on th "THC%" at bounding box center [260, 104] width 55 height 16
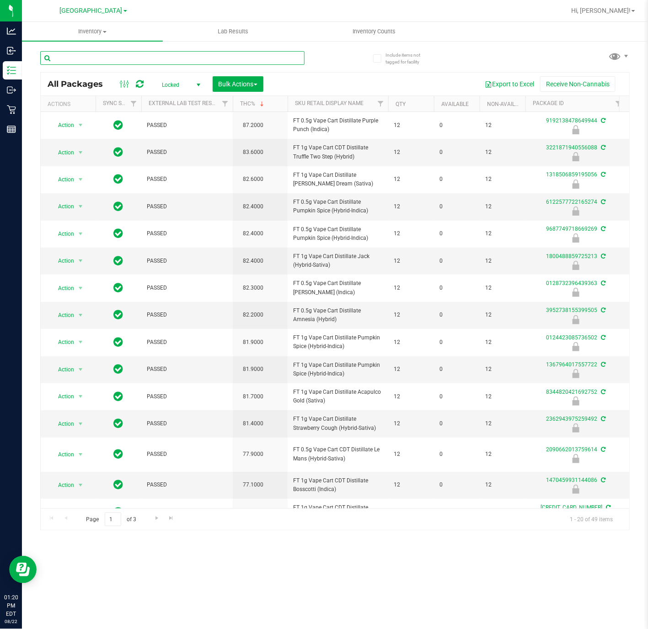
click at [105, 51] on input "text" at bounding box center [172, 58] width 264 height 14
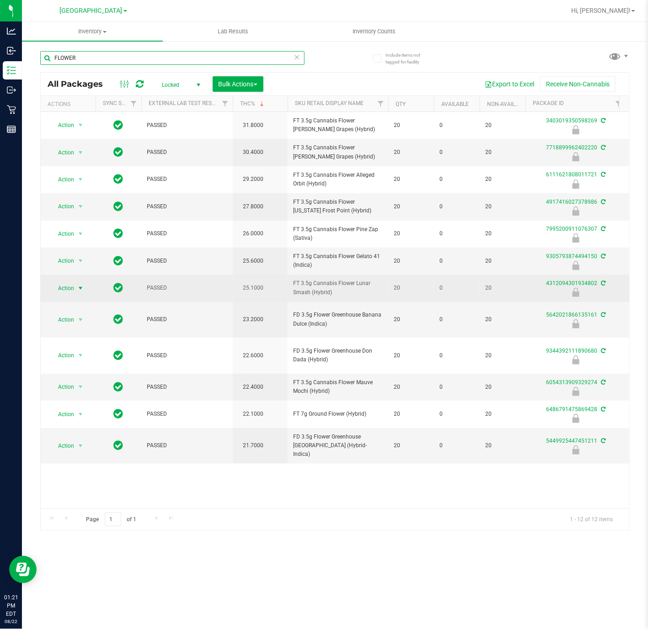
type input "FLOWER"
click at [79, 291] on span "select" at bounding box center [80, 288] width 7 height 7
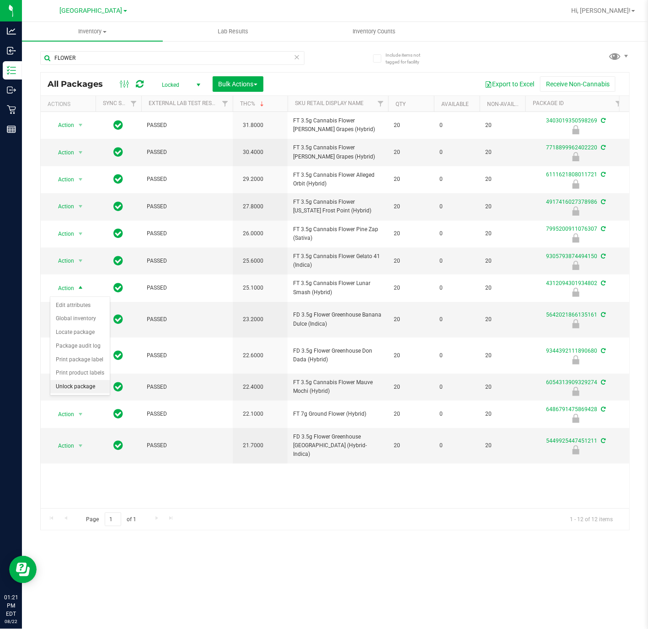
click at [88, 393] on li "Unlock package" at bounding box center [79, 387] width 59 height 14
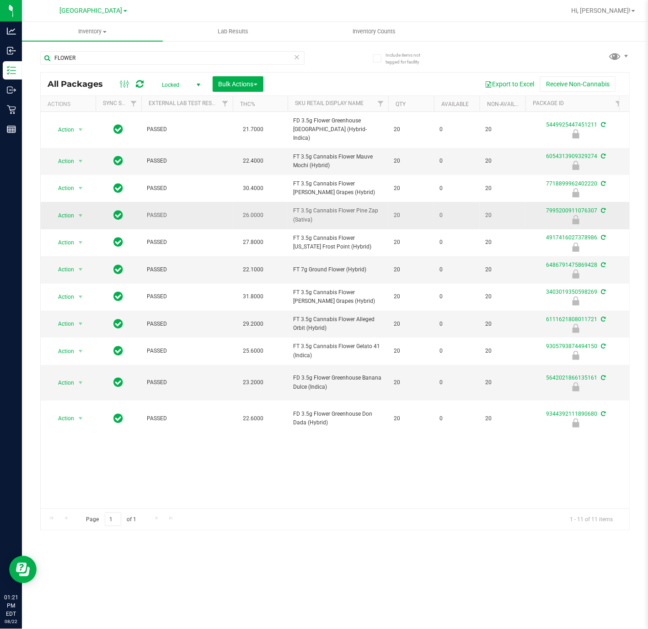
drag, startPoint x: 355, startPoint y: 210, endPoint x: 356, endPoint y: 205, distance: 5.0
click at [356, 207] on span "FT 3.5g Cannabis Flower Pine Zap (Sativa)" at bounding box center [338, 215] width 90 height 17
click at [177, 83] on span "Locked" at bounding box center [179, 85] width 50 height 13
click at [174, 97] on li "Active Only" at bounding box center [178, 101] width 49 height 14
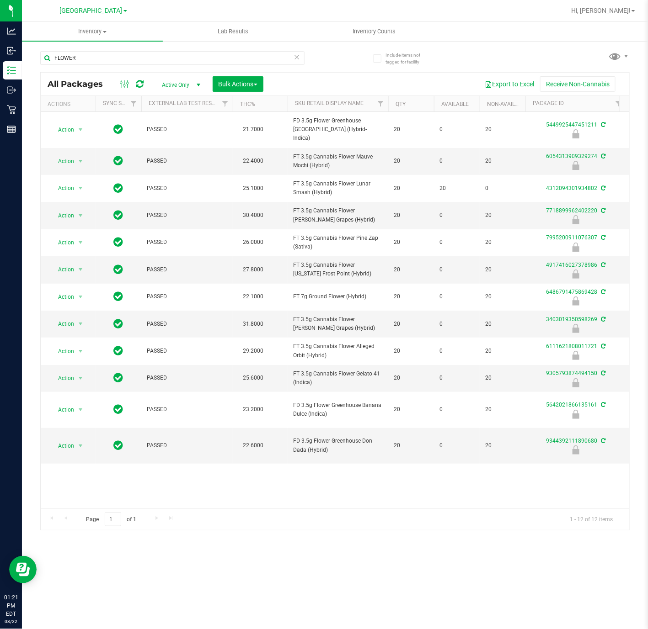
click at [298, 62] on span at bounding box center [296, 57] width 6 height 12
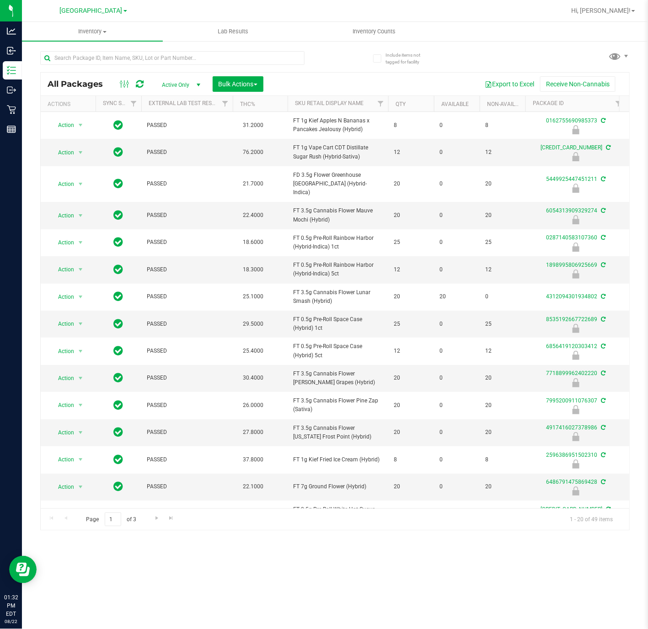
click at [271, 106] on th "THC%" at bounding box center [260, 104] width 55 height 16
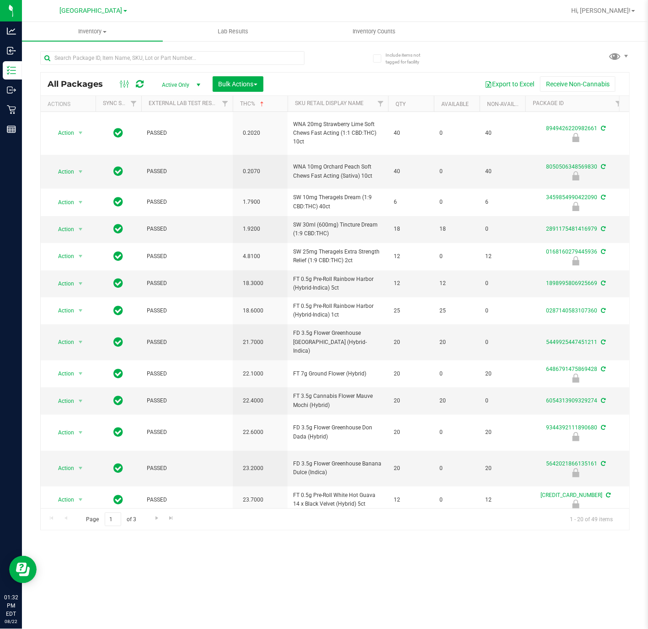
click at [271, 106] on th "THC%" at bounding box center [260, 104] width 55 height 16
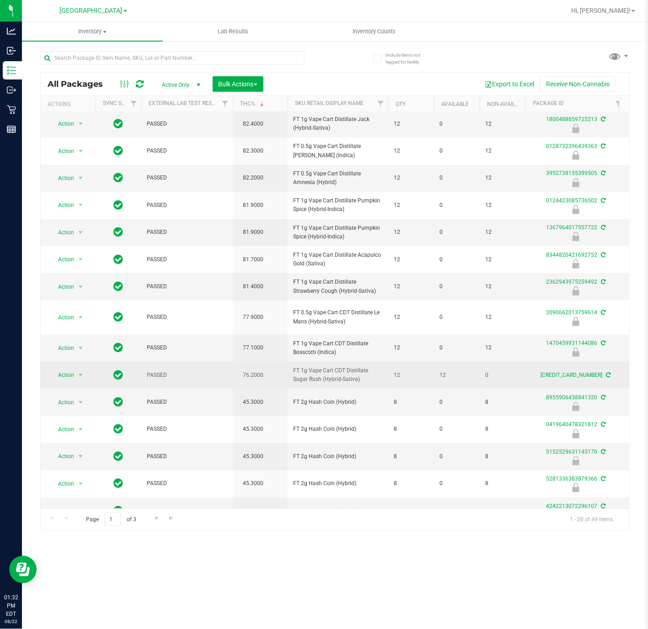
scroll to position [174, 0]
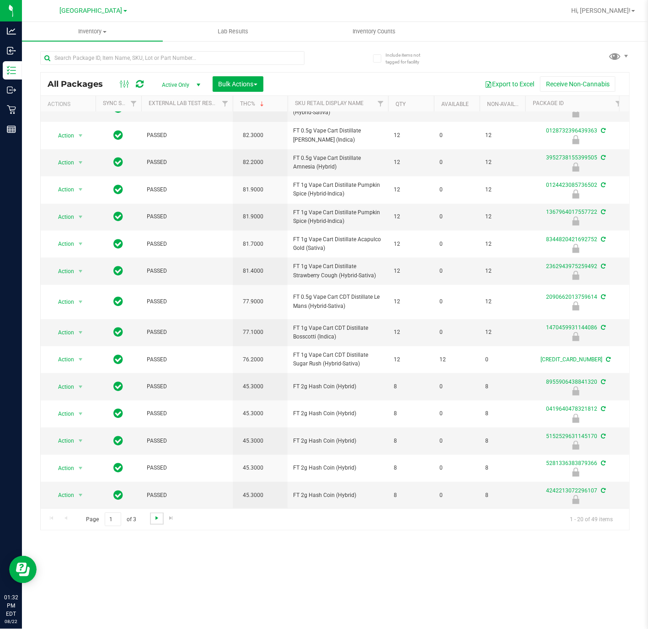
click at [153, 520] on span "Go to the next page" at bounding box center [156, 518] width 7 height 7
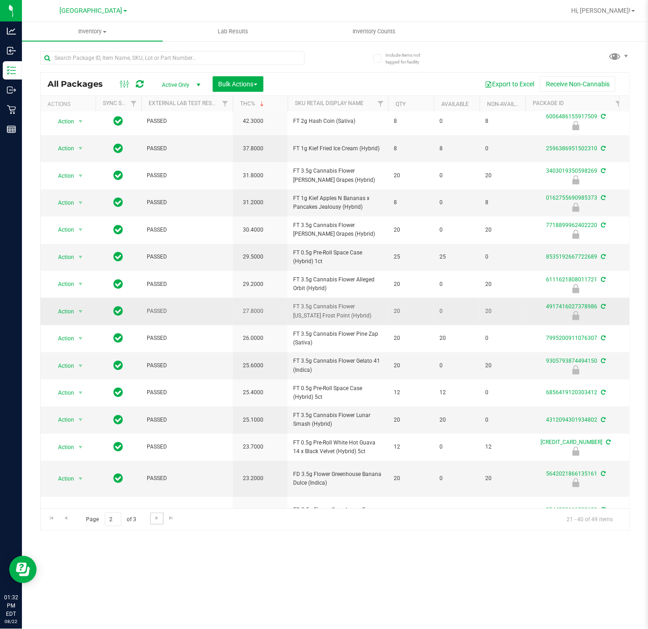
scroll to position [137, 0]
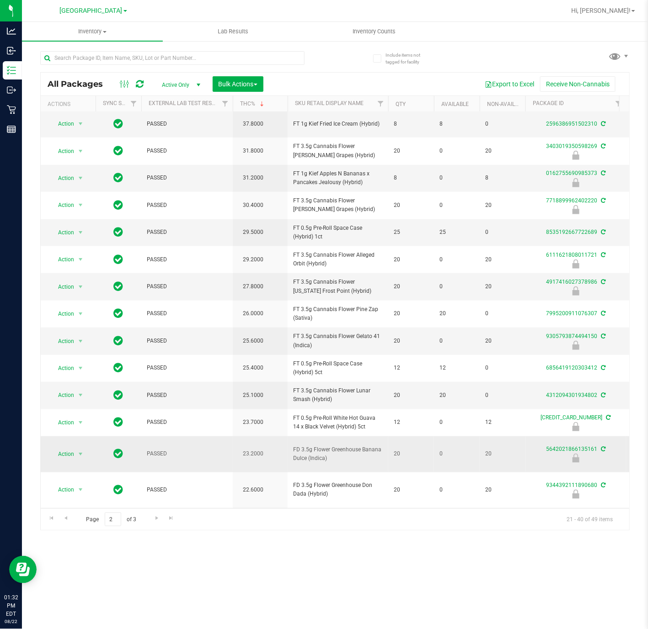
click at [317, 459] on span "FD 3.5g Flower Greenhouse Banana Dulce (Indica)" at bounding box center [338, 454] width 90 height 17
copy tr "FD 3.5g Flower Greenhouse Banana Dulce (Indica)"
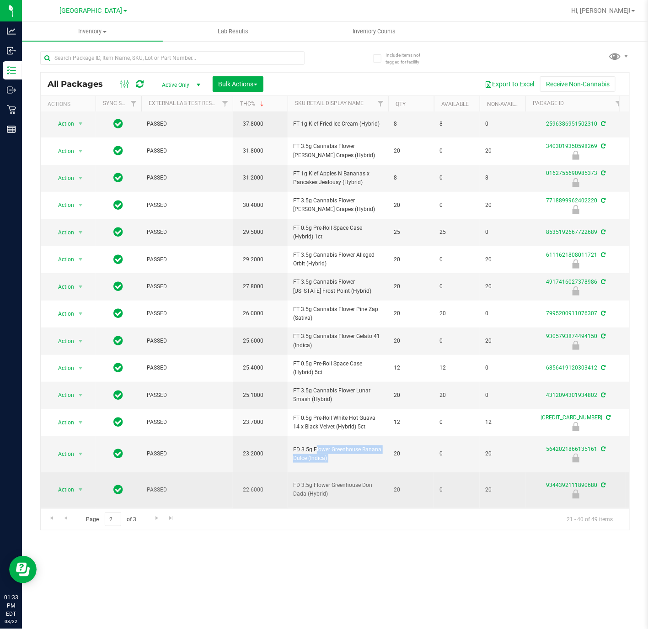
click at [307, 484] on span "FD 3.5g Flower Greenhouse Don Dada (Hybrid)" at bounding box center [338, 489] width 90 height 17
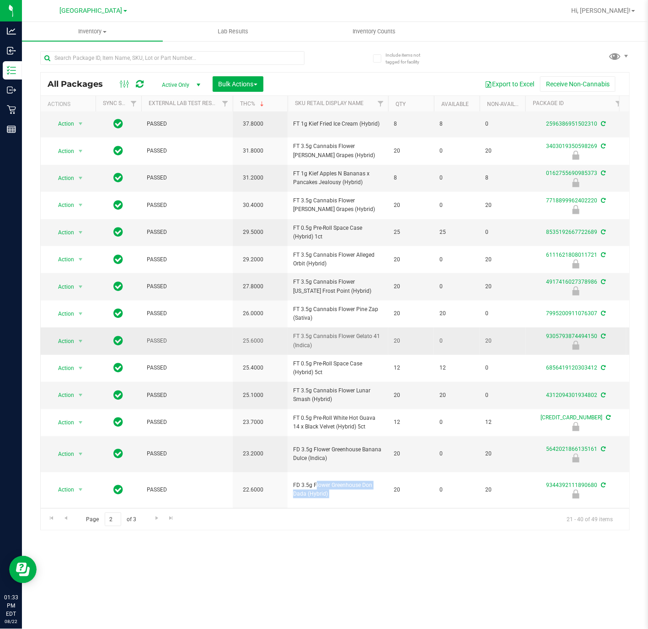
copy tr "FD 3.5g Flower Greenhouse Don Dada (Hybrid)"
click at [177, 57] on input "text" at bounding box center [172, 58] width 264 height 14
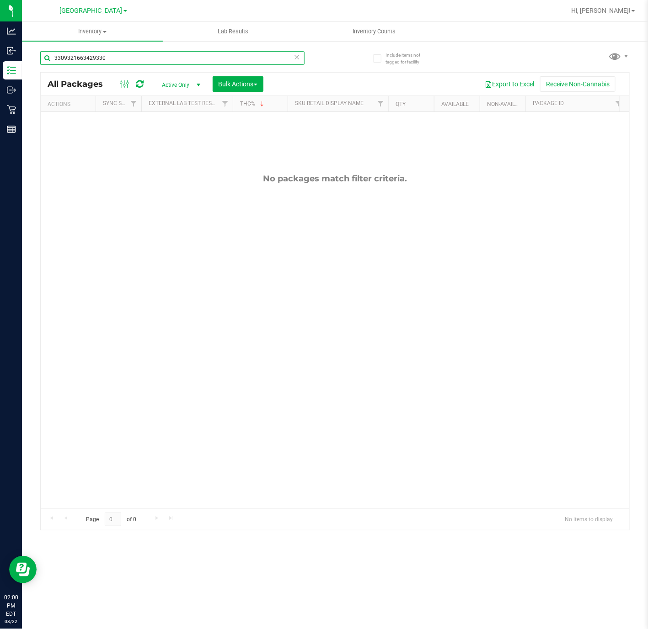
type input "3309321663429330"
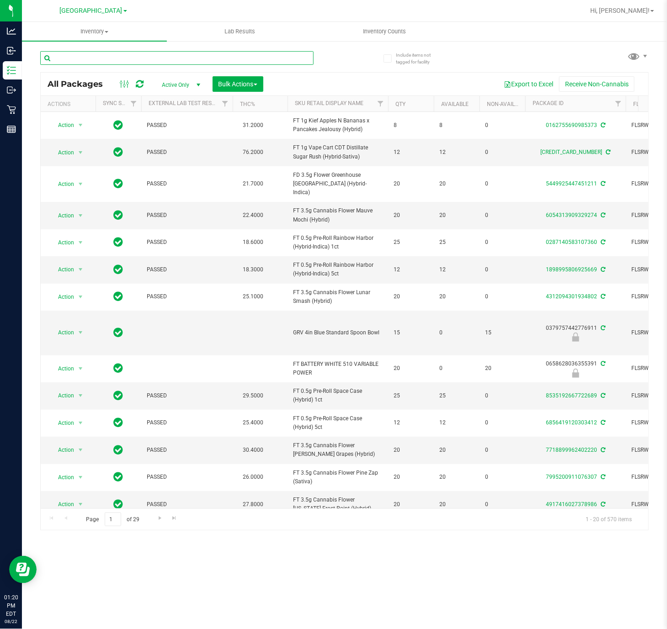
click at [259, 54] on input "text" at bounding box center [176, 58] width 273 height 14
click at [69, 57] on input "text" at bounding box center [176, 58] width 273 height 14
click at [144, 59] on input "text" at bounding box center [176, 58] width 273 height 14
click at [85, 57] on input "text" at bounding box center [176, 58] width 273 height 14
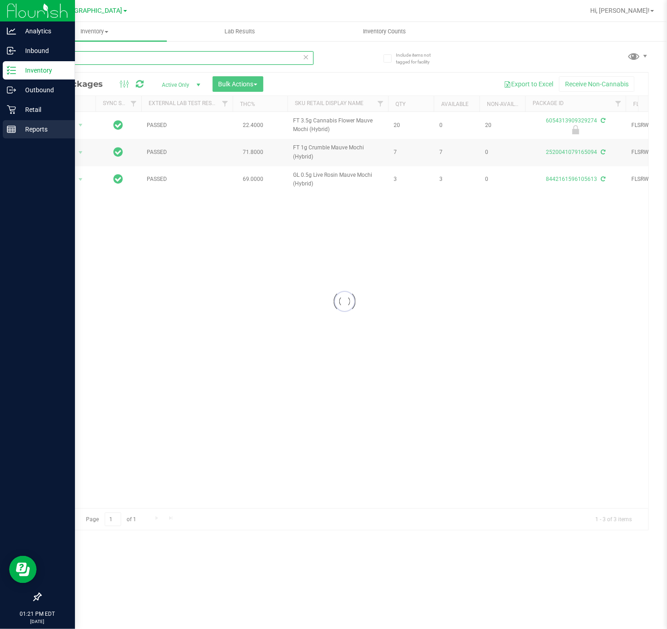
type input "STW"
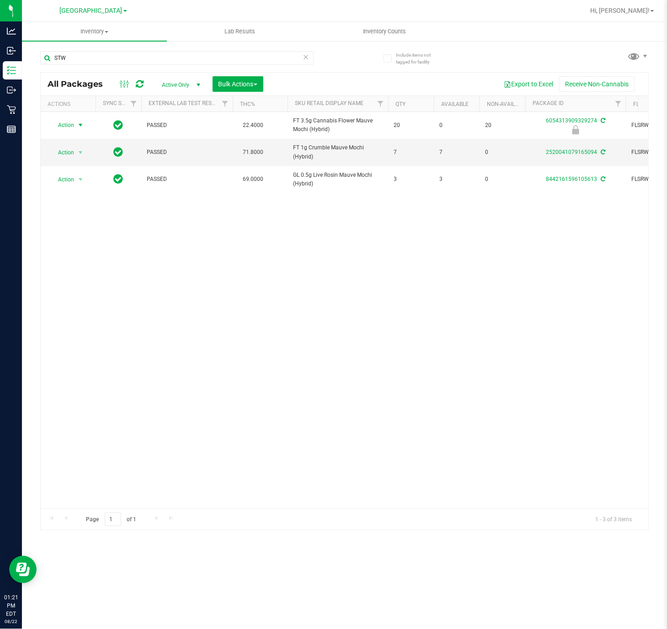
drag, startPoint x: 84, startPoint y: 127, endPoint x: 80, endPoint y: 133, distance: 7.6
click at [84, 127] on span "select" at bounding box center [80, 125] width 7 height 7
click at [74, 226] on li "Unlock package" at bounding box center [79, 223] width 59 height 14
click at [117, 58] on input "STW" at bounding box center [176, 58] width 273 height 14
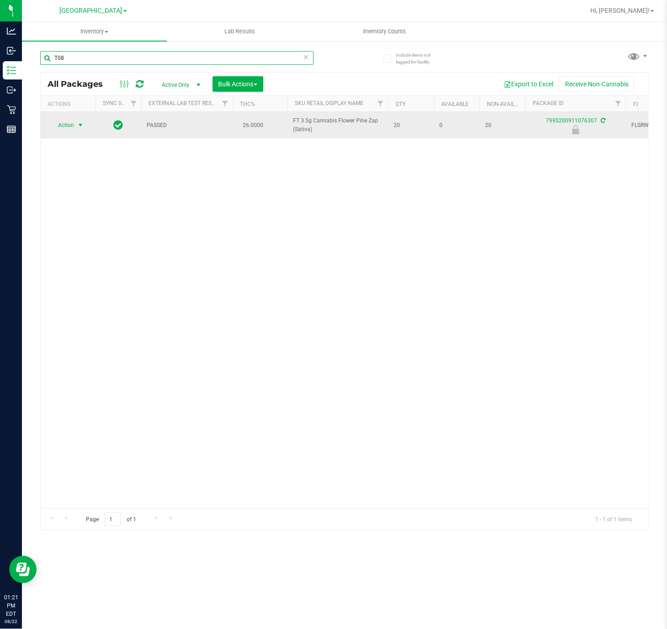
type input "T08"
click at [74, 125] on span "Action" at bounding box center [62, 125] width 25 height 13
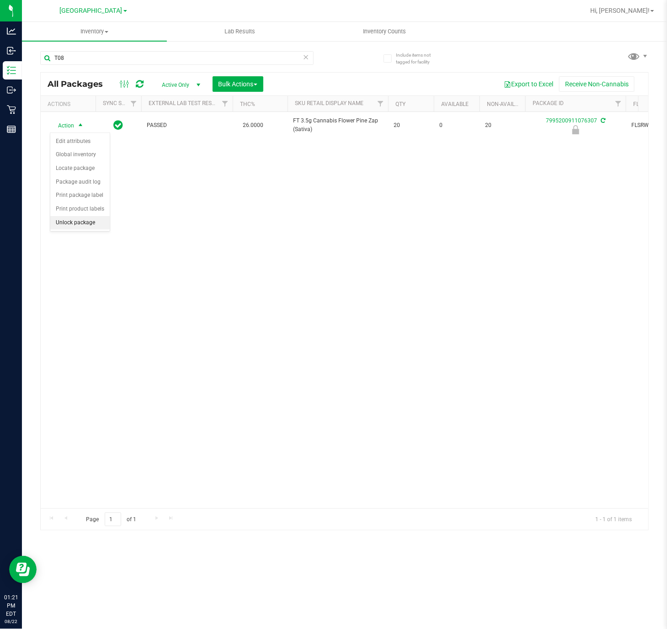
click at [69, 223] on li "Unlock package" at bounding box center [79, 223] width 59 height 14
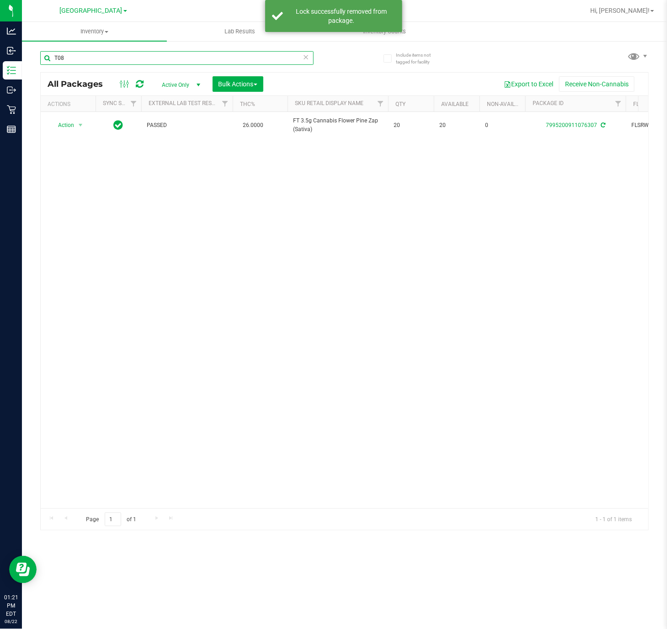
click at [118, 59] on input "T08" at bounding box center [176, 58] width 273 height 14
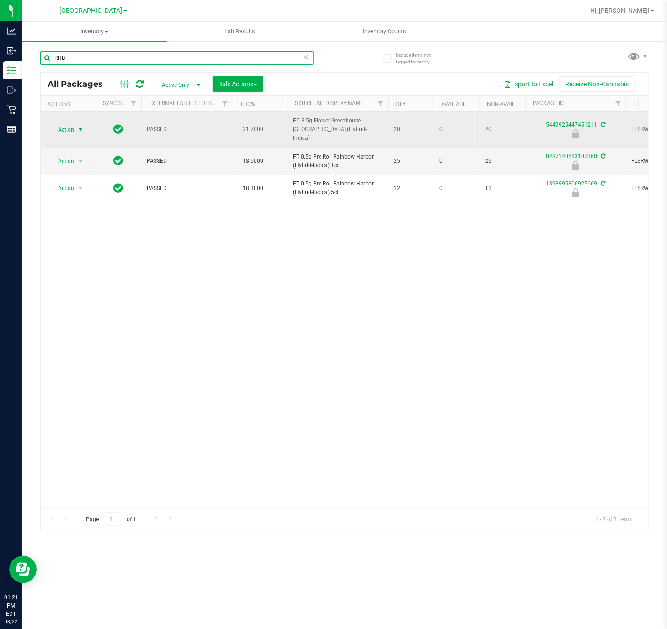
type input "RHB"
click at [75, 123] on span "select" at bounding box center [80, 129] width 11 height 13
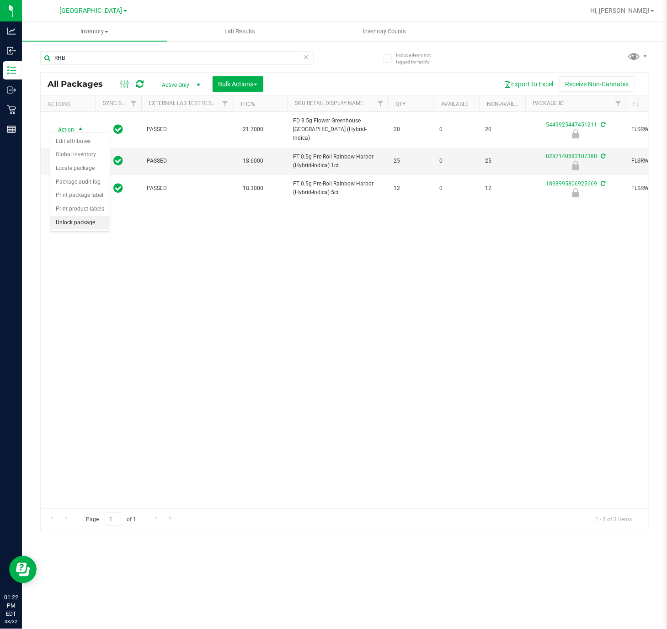
click at [74, 228] on li "Unlock package" at bounding box center [79, 223] width 59 height 14
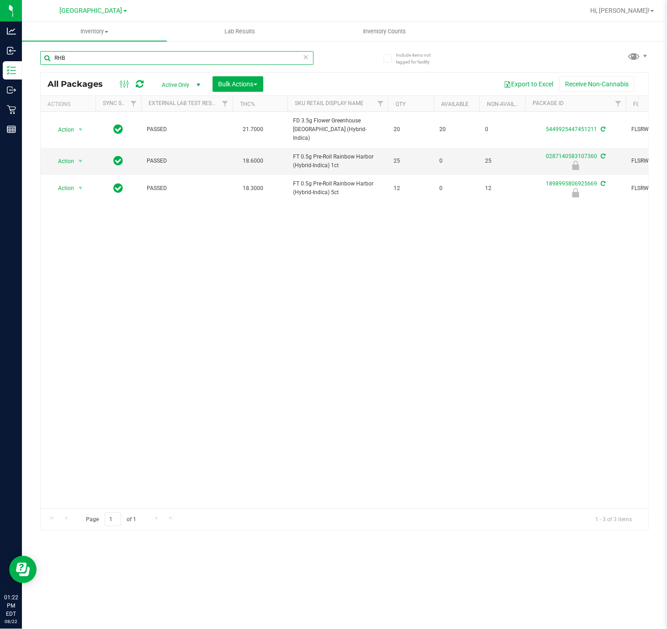
click at [84, 53] on input "RHB" at bounding box center [176, 58] width 273 height 14
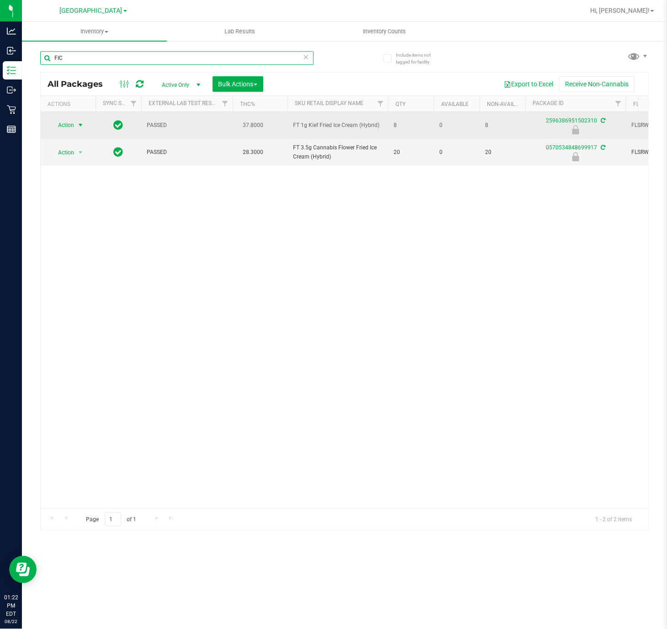
type input "FIC"
click at [80, 127] on span "select" at bounding box center [80, 125] width 7 height 7
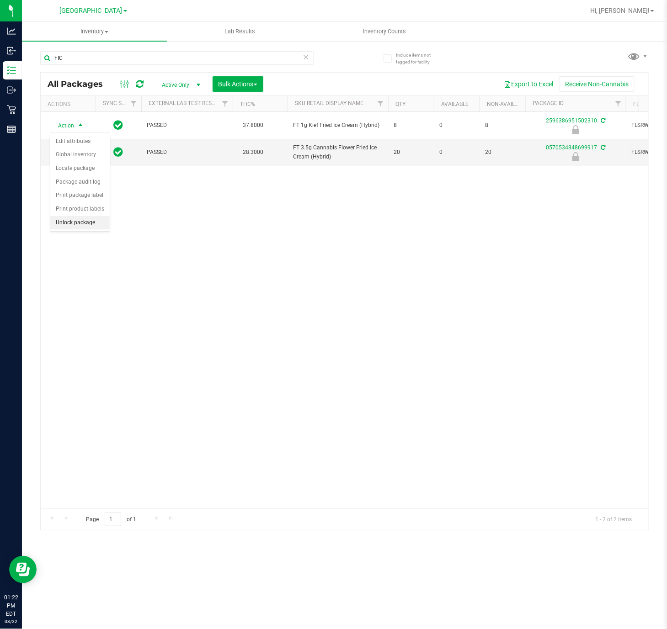
click at [79, 224] on li "Unlock package" at bounding box center [79, 223] width 59 height 14
click at [199, 372] on div "Action Action Adjust qty Create package Edit attributes Global inventory Locate…" at bounding box center [344, 310] width 607 height 397
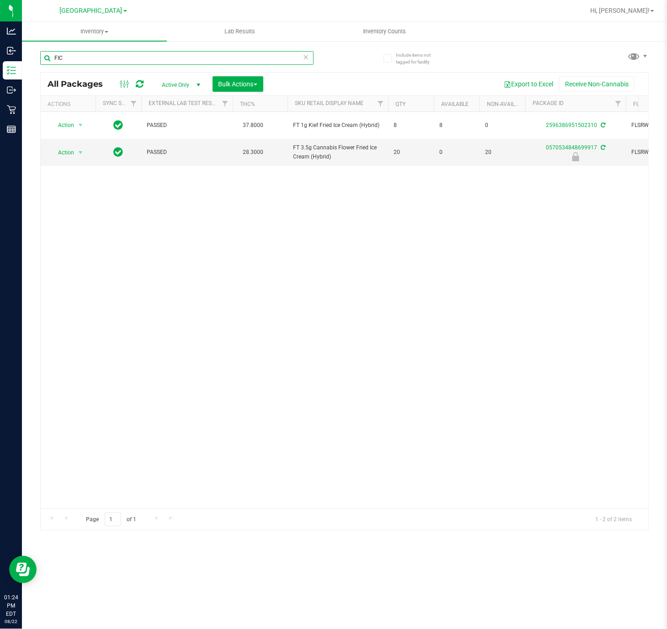
click at [81, 56] on input "FIC" at bounding box center [176, 58] width 273 height 14
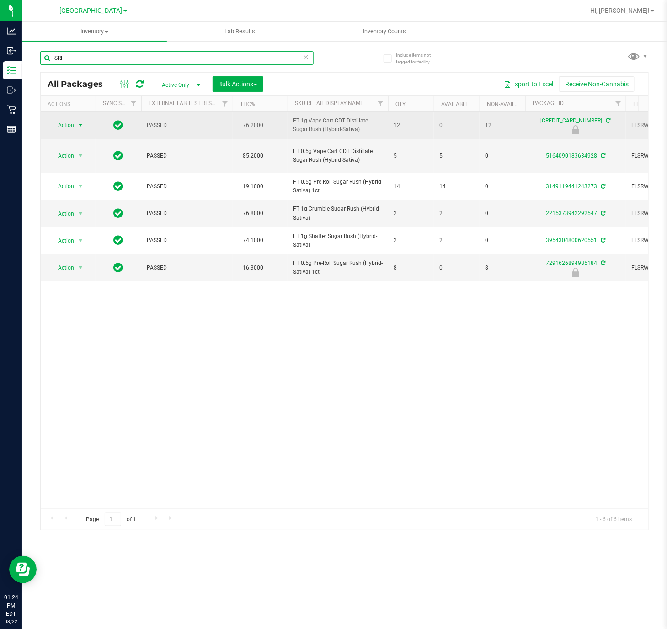
type input "SRH"
click at [82, 129] on span "select" at bounding box center [80, 125] width 7 height 7
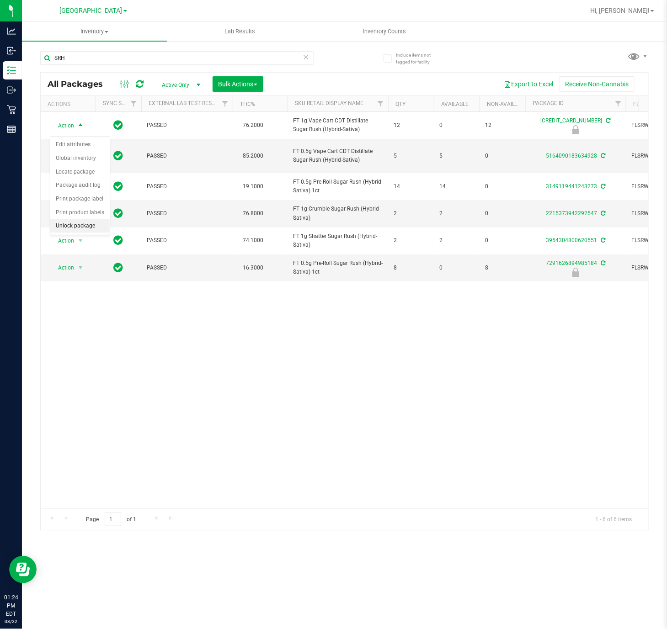
click at [62, 226] on li "Unlock package" at bounding box center [79, 226] width 59 height 14
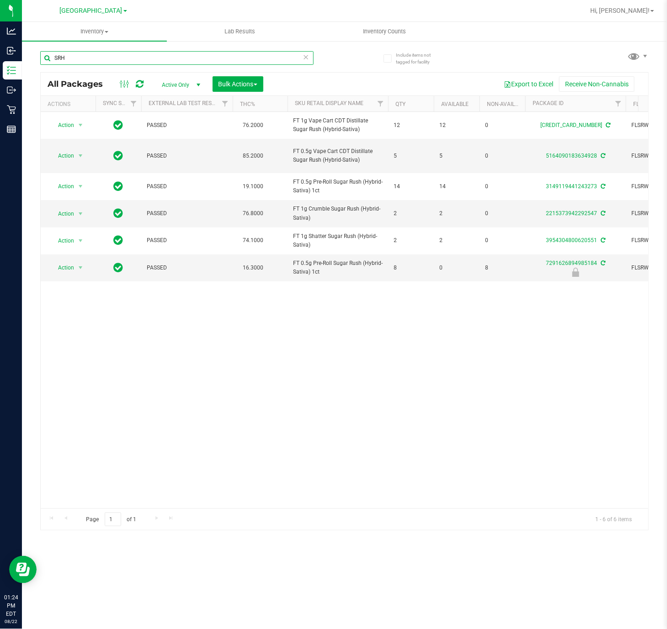
click at [269, 51] on input "SRH" at bounding box center [176, 58] width 273 height 14
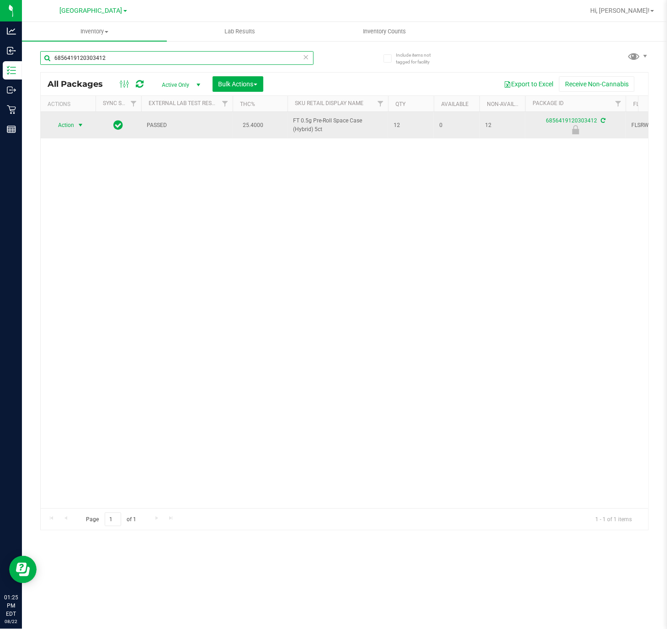
type input "6856419120303412"
click at [85, 127] on span "select" at bounding box center [80, 125] width 11 height 13
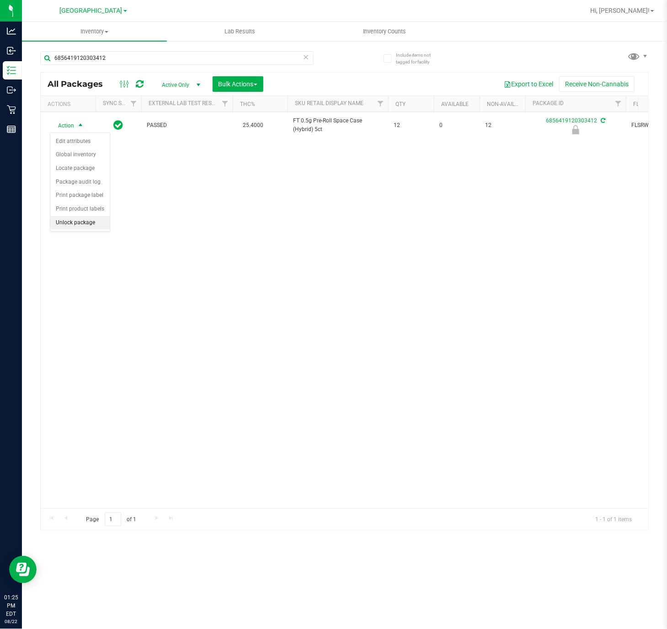
click at [95, 225] on li "Unlock package" at bounding box center [79, 223] width 59 height 14
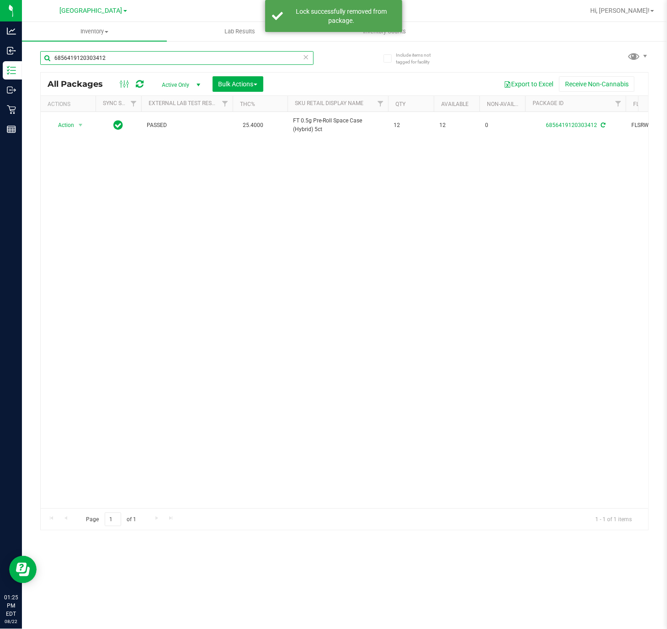
click at [132, 56] on input "6856419120303412" at bounding box center [176, 58] width 273 height 14
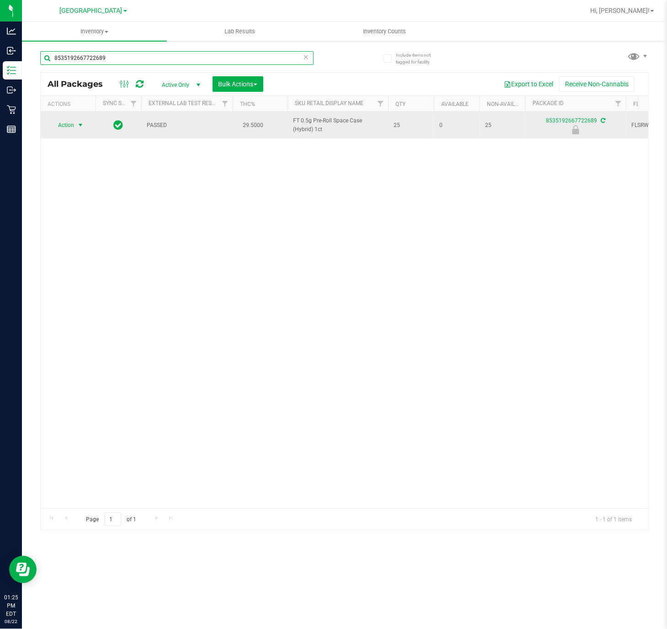
type input "8535192667722689"
click at [84, 127] on span "select" at bounding box center [80, 125] width 7 height 7
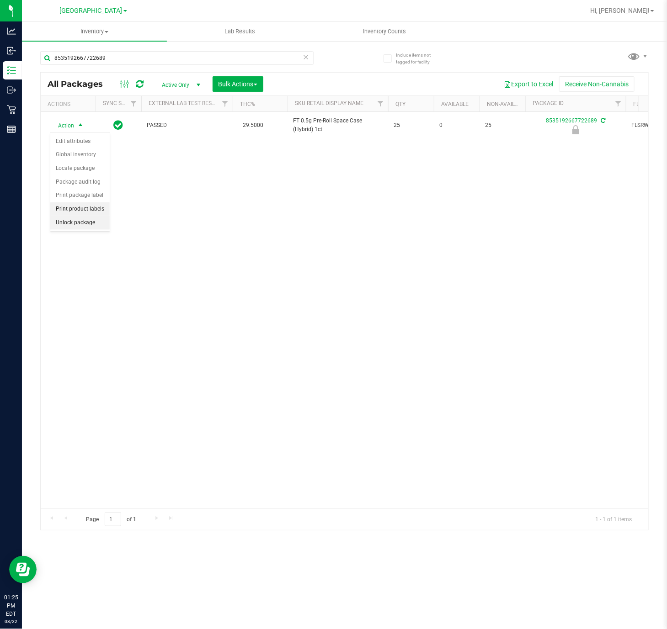
click at [92, 223] on li "Unlock package" at bounding box center [79, 223] width 59 height 14
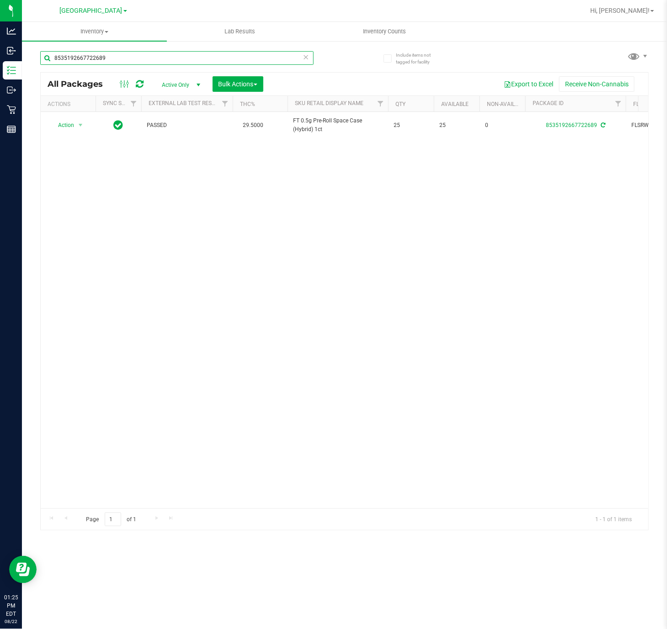
click at [177, 53] on input "8535192667722689" at bounding box center [176, 58] width 273 height 14
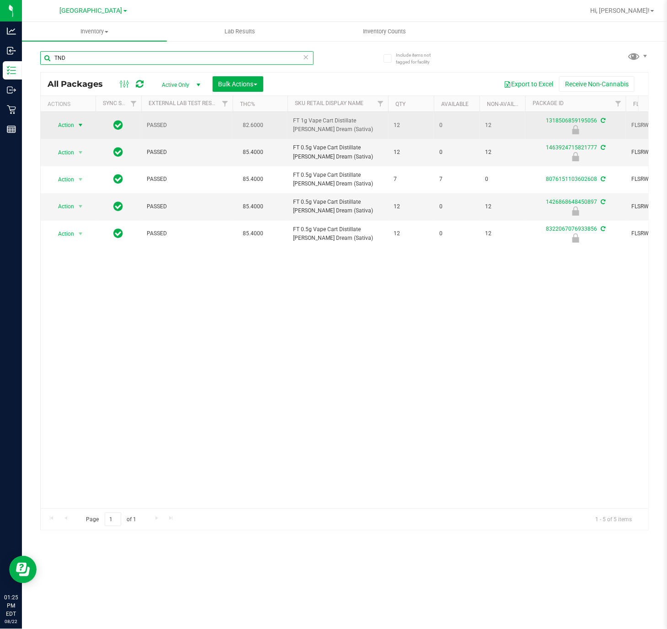
type input "TND"
click at [81, 129] on span "select" at bounding box center [80, 125] width 7 height 7
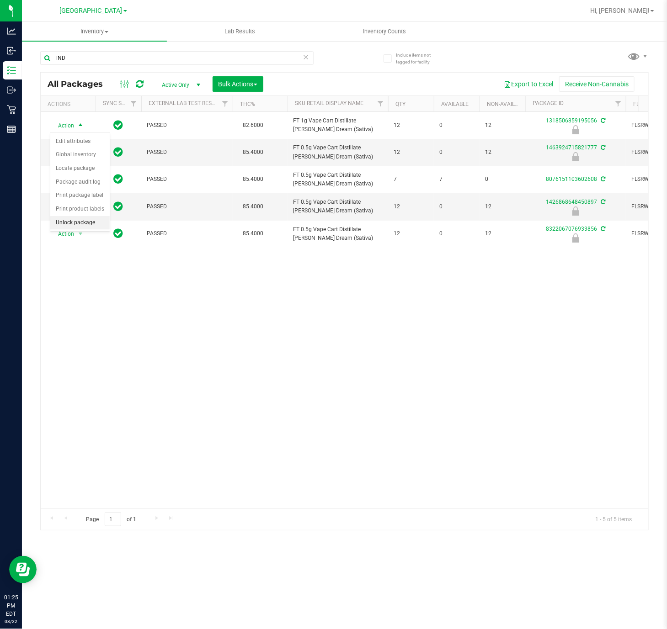
click at [90, 230] on li "Unlock package" at bounding box center [79, 223] width 59 height 14
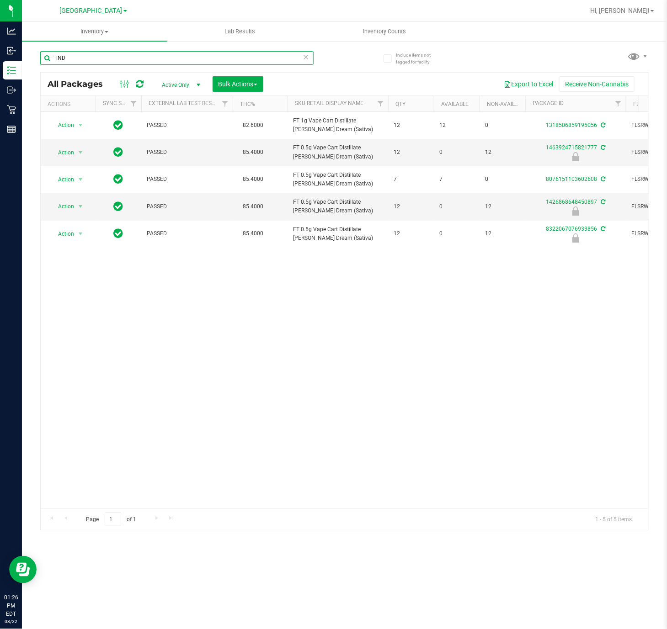
click at [132, 57] on input "TND" at bounding box center [176, 58] width 273 height 14
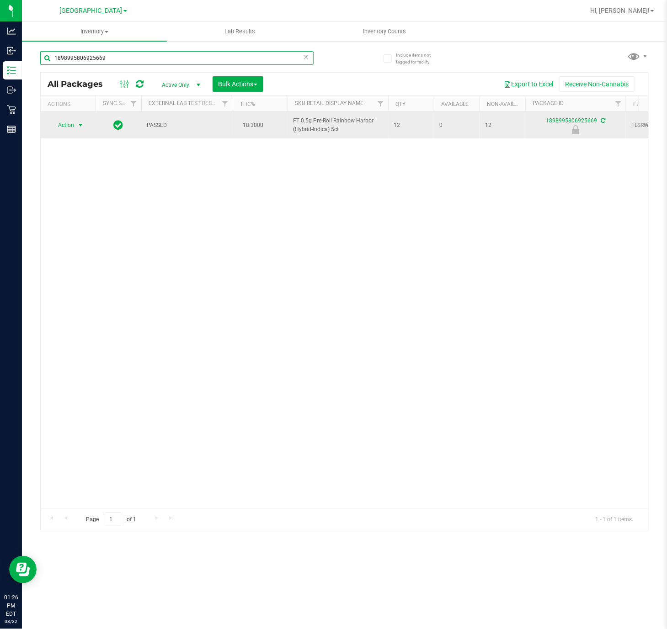
type input "1898995806925669"
click at [80, 128] on span "select" at bounding box center [80, 125] width 7 height 7
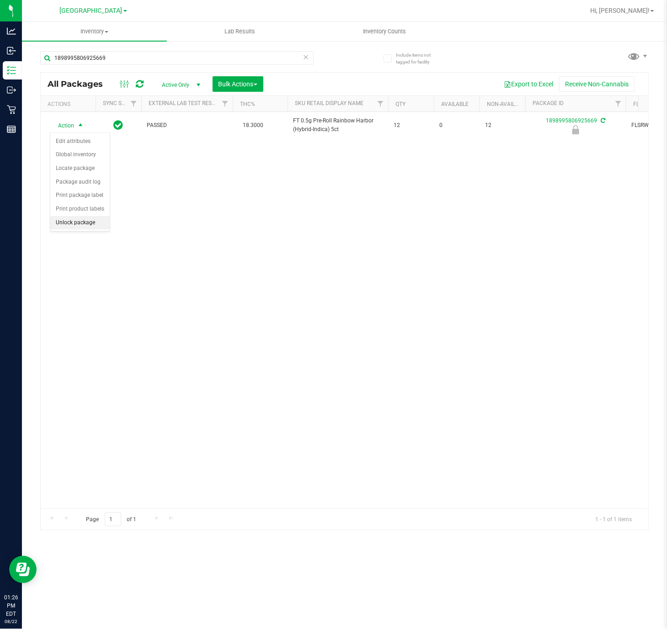
click at [85, 228] on li "Unlock package" at bounding box center [79, 223] width 59 height 14
click at [123, 50] on div "1898995806925669" at bounding box center [192, 57] width 304 height 29
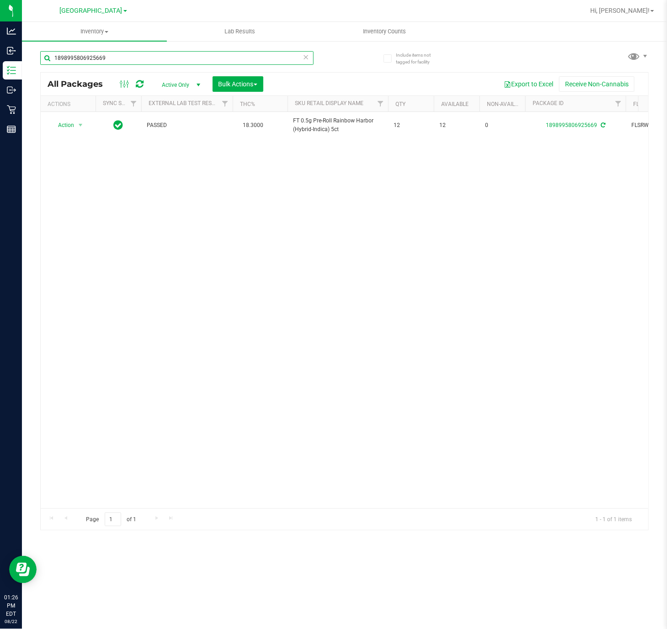
click at [125, 54] on input "1898995806925669" at bounding box center [176, 58] width 273 height 14
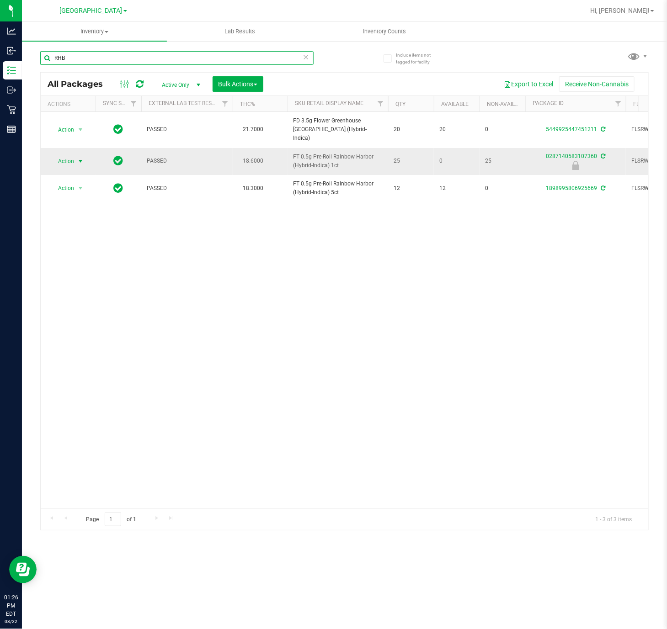
type input "RHB"
click at [72, 155] on span "Action" at bounding box center [62, 161] width 25 height 13
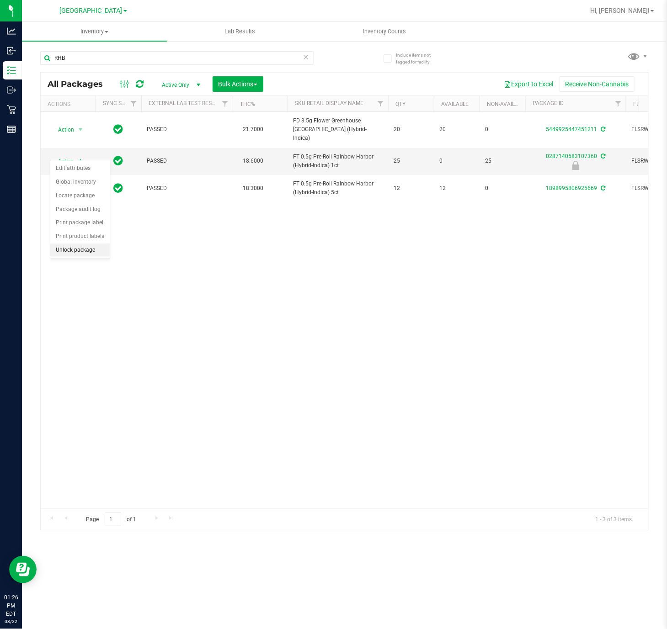
click at [82, 253] on li "Unlock package" at bounding box center [79, 251] width 59 height 14
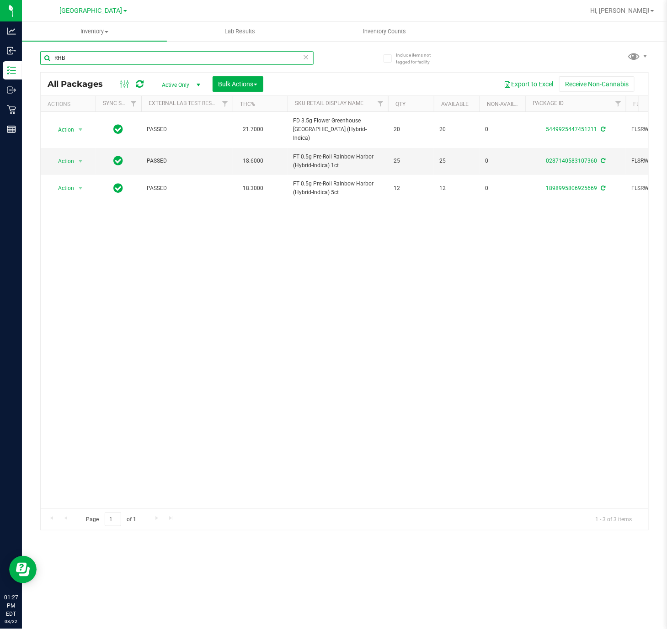
click at [141, 57] on input "RHB" at bounding box center [176, 58] width 273 height 14
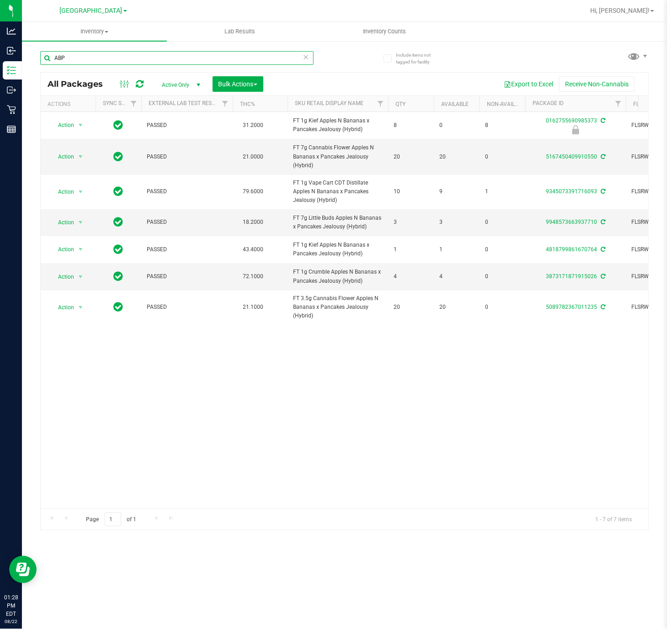
click at [158, 59] on input "ABP" at bounding box center [176, 58] width 273 height 14
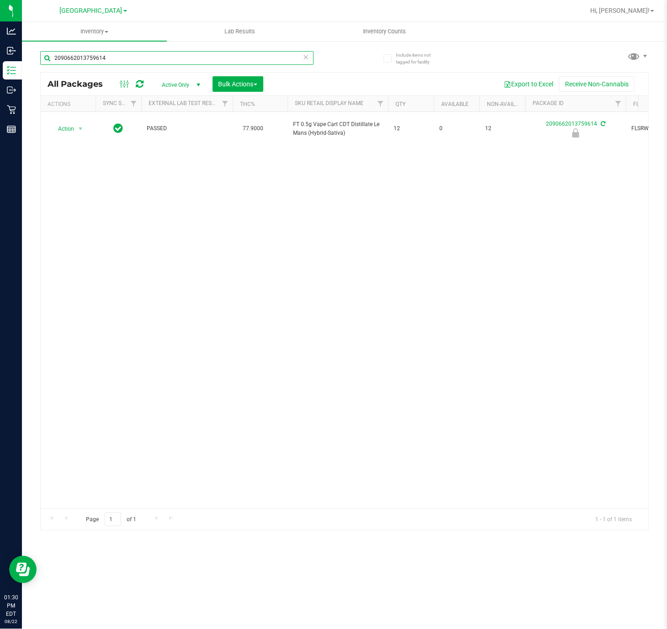
click at [193, 55] on input "2090662013759614" at bounding box center [176, 58] width 273 height 14
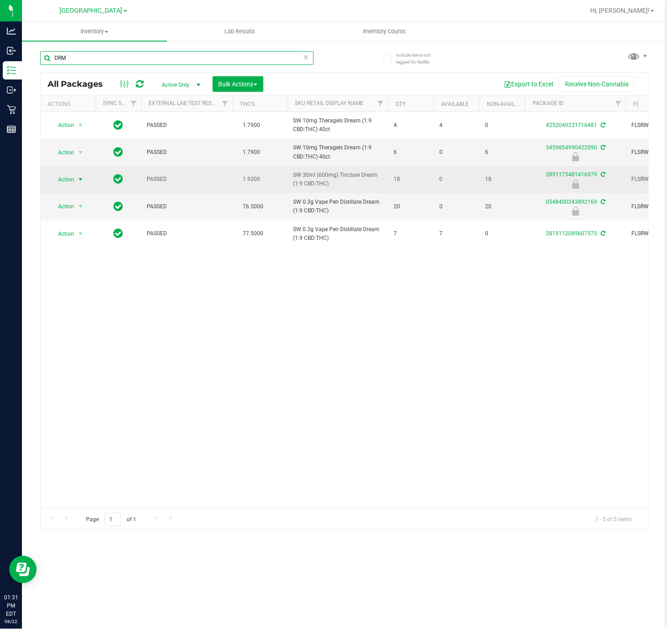
type input "DRM"
click at [83, 181] on span "select" at bounding box center [80, 179] width 7 height 7
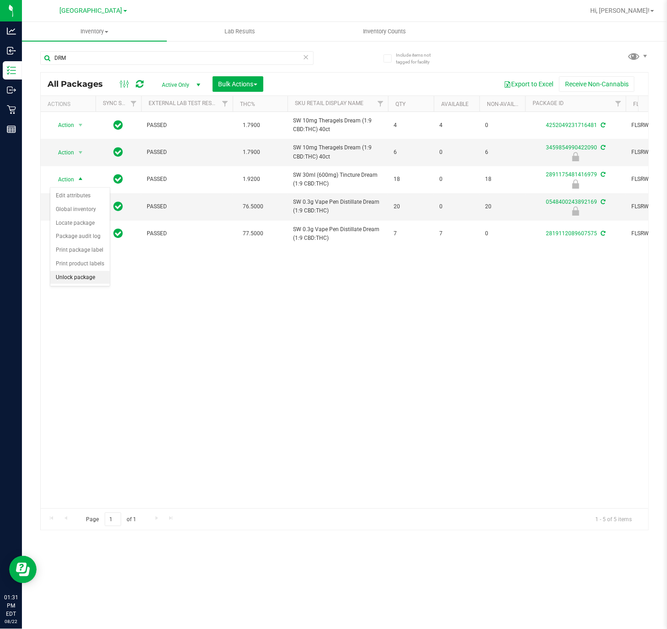
click at [88, 281] on li "Unlock package" at bounding box center [79, 278] width 59 height 14
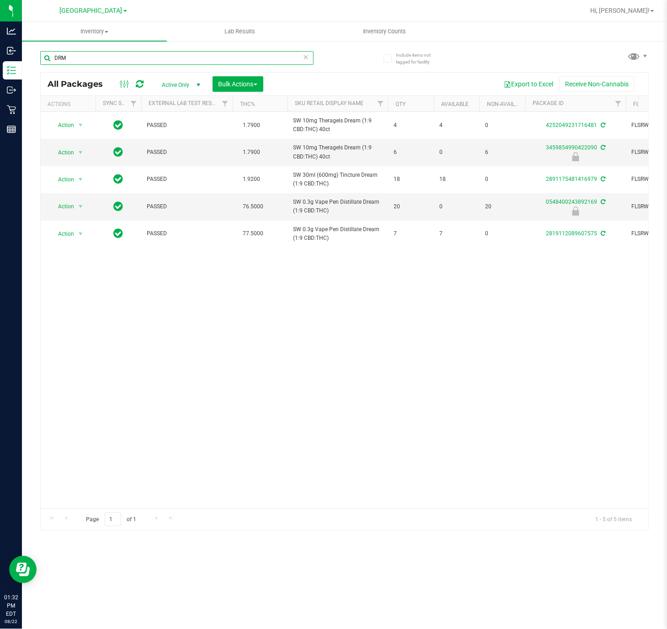
click at [121, 55] on input "DRM" at bounding box center [176, 58] width 273 height 14
paste input "FD 3.5g Flower Greenhouse Banana Dulce (Indica)"
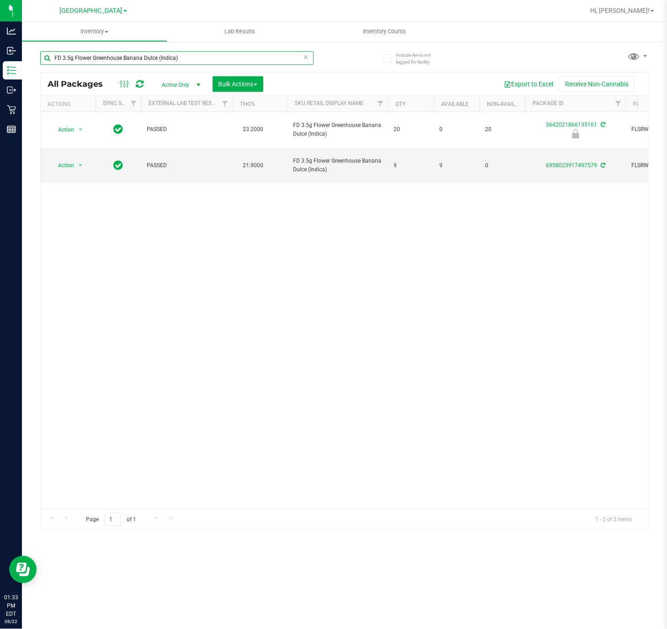
click at [180, 52] on input "FD 3.5g Flower Greenhouse Banana Dulce (Indica)" at bounding box center [176, 58] width 273 height 14
paste input "Don Dada (Hybrid"
click at [152, 57] on input "FD 3.5g Flower Greenhouse Don Dada (Hybrid)" at bounding box center [176, 58] width 273 height 14
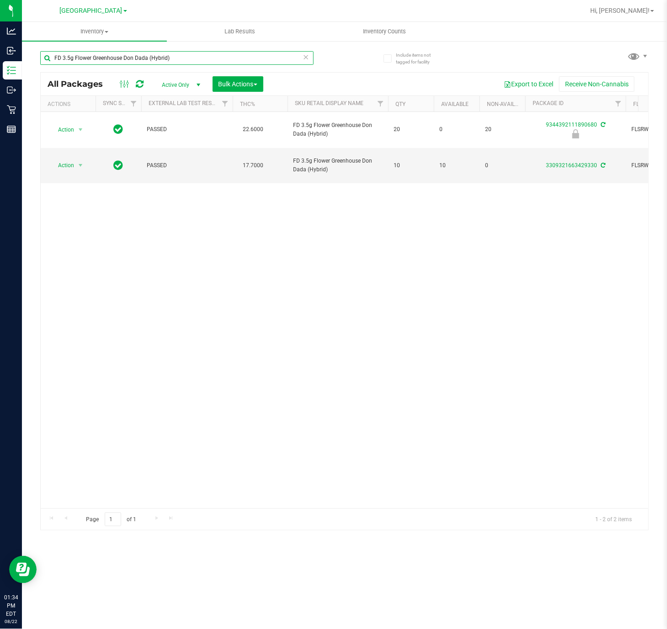
click at [152, 57] on input "FD 3.5g Flower Greenhouse Don Dada (Hybrid)" at bounding box center [176, 58] width 273 height 14
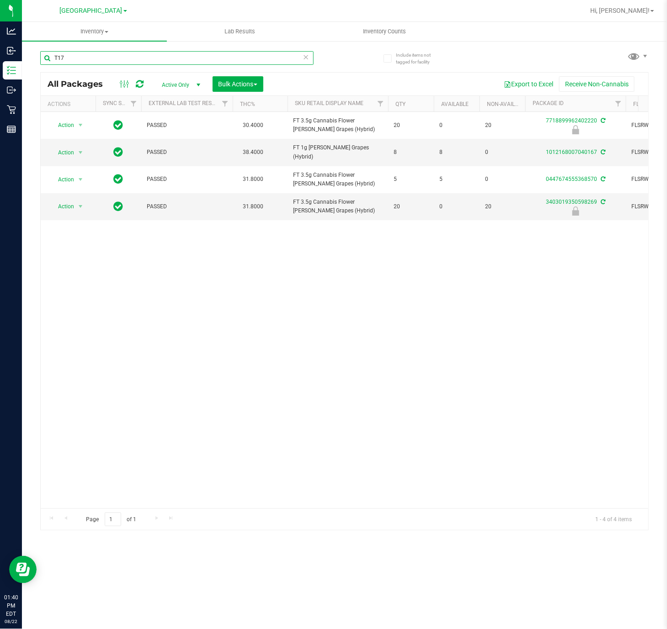
click at [111, 58] on input "T17" at bounding box center [176, 58] width 273 height 14
click at [127, 59] on input "PKN" at bounding box center [176, 58] width 273 height 14
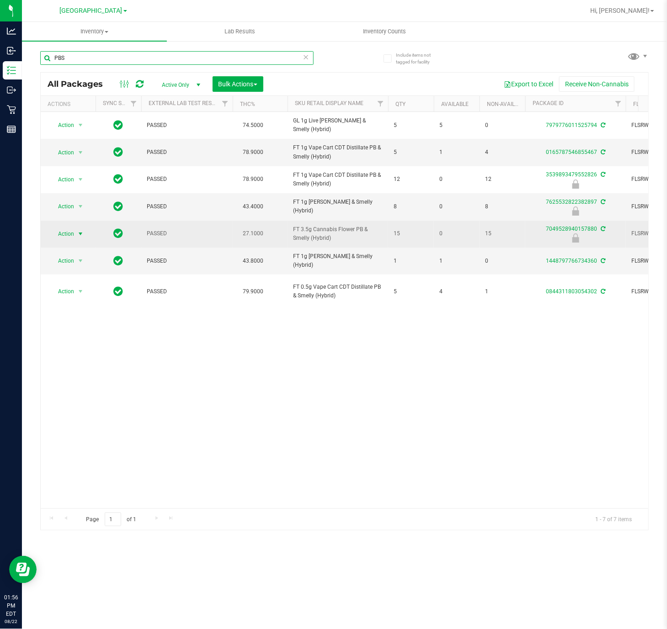
type input "PBS"
click at [70, 235] on span "Action" at bounding box center [62, 234] width 25 height 13
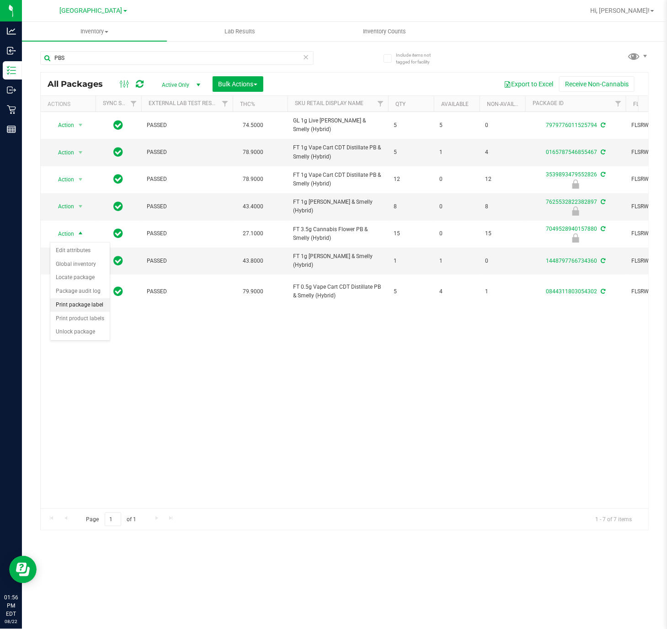
click at [81, 309] on li "Print package label" at bounding box center [79, 305] width 59 height 14
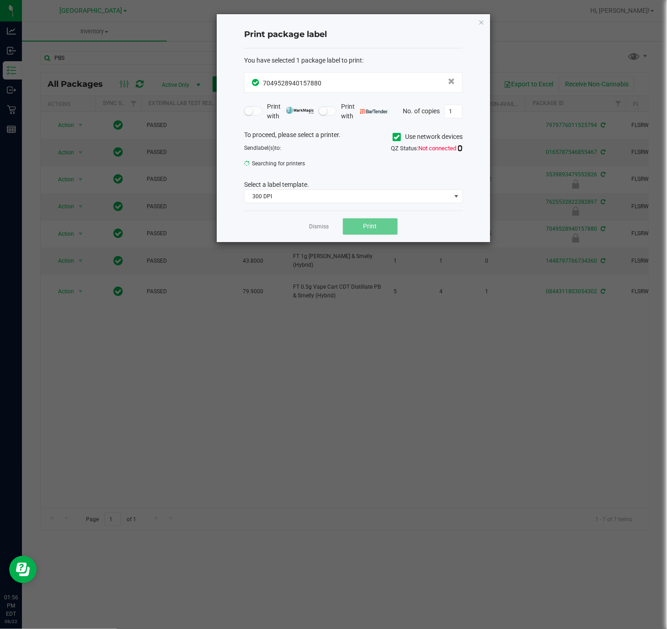
drag, startPoint x: 460, startPoint y: 146, endPoint x: 462, endPoint y: 164, distance: 18.0
click at [461, 147] on icon at bounding box center [459, 148] width 5 height 6
click at [461, 149] on icon at bounding box center [459, 148] width 5 height 6
click at [314, 227] on link "Dismiss" at bounding box center [319, 227] width 20 height 8
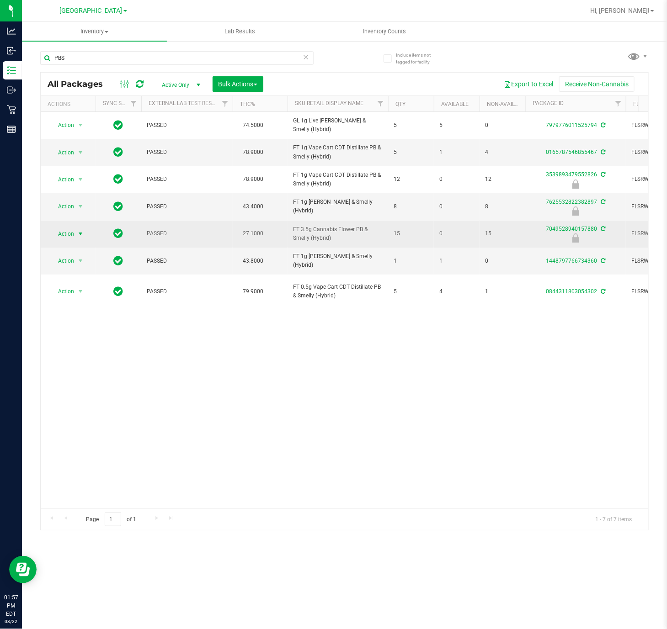
click at [79, 234] on span "select" at bounding box center [80, 233] width 7 height 7
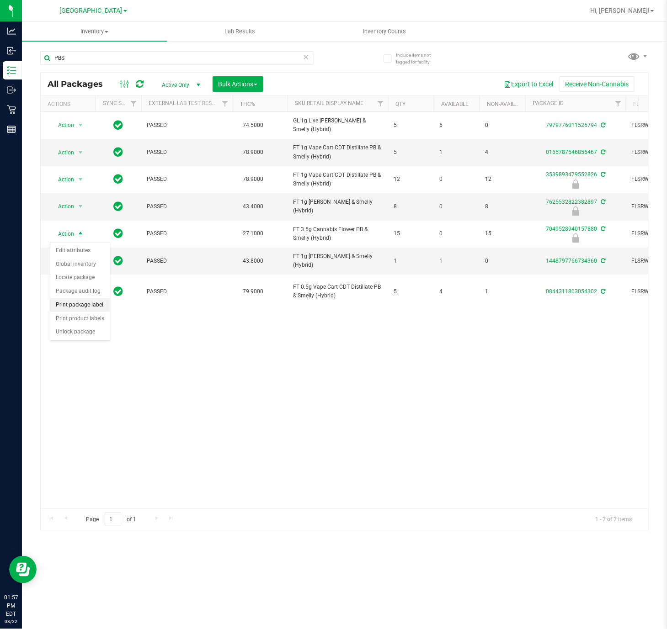
click at [85, 310] on li "Print package label" at bounding box center [79, 305] width 59 height 14
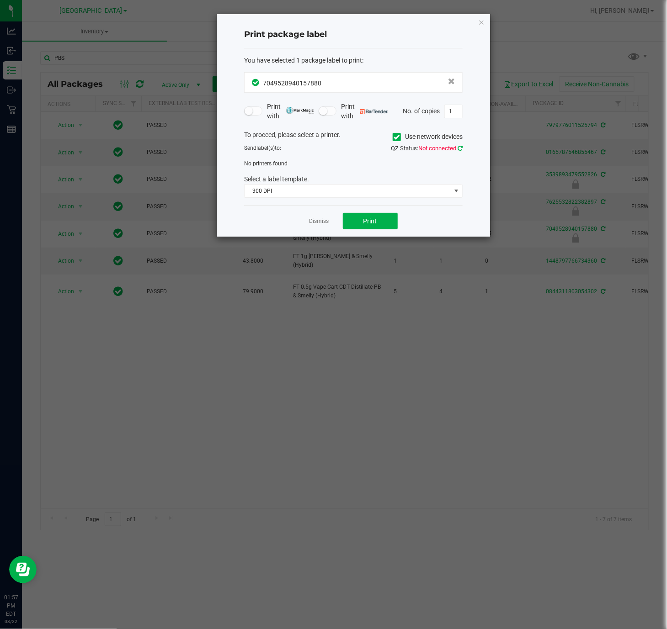
click at [460, 149] on icon at bounding box center [459, 148] width 5 height 6
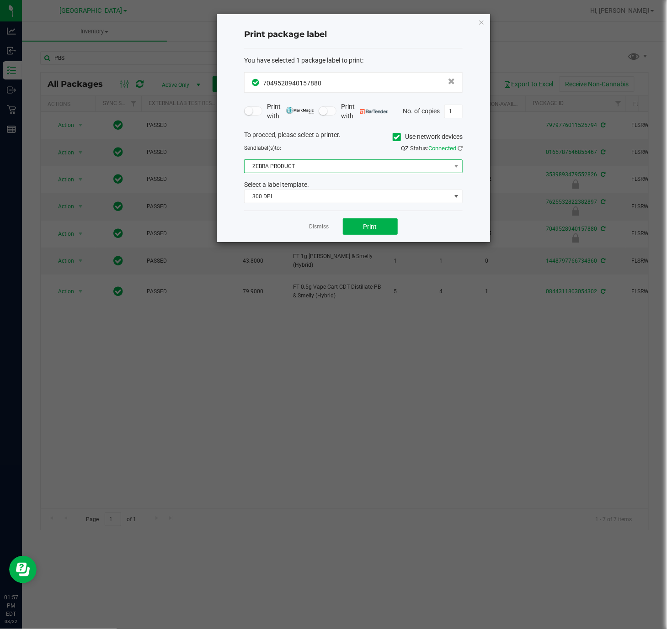
click at [286, 170] on span "ZEBRA PRODUCT" at bounding box center [347, 166] width 206 height 13
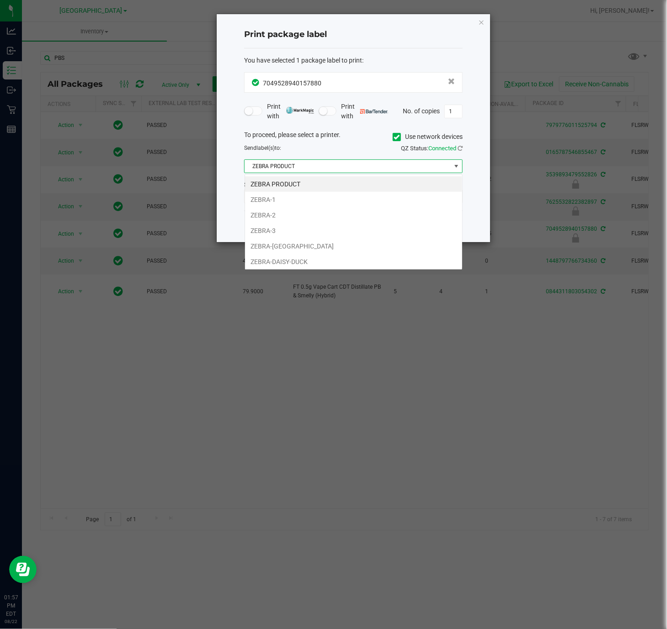
scroll to position [14, 218]
click at [274, 232] on li "ZEBRA-3" at bounding box center [353, 231] width 217 height 16
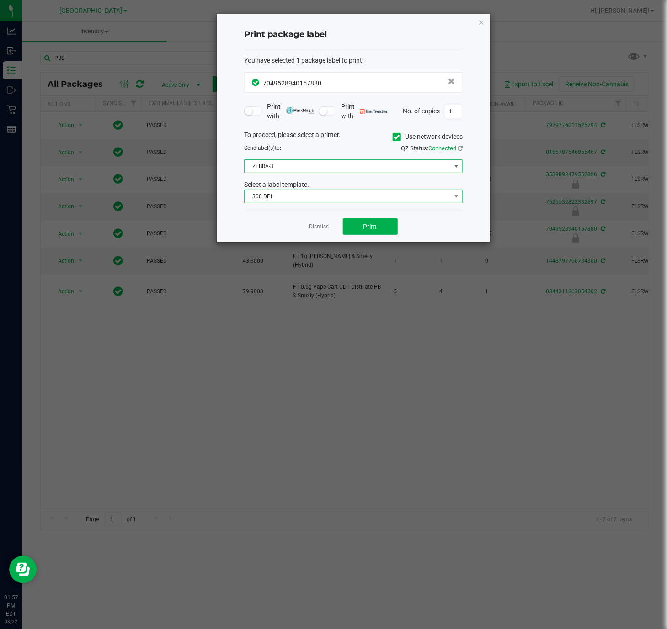
click at [287, 199] on span "300 DPI" at bounding box center [347, 196] width 206 height 13
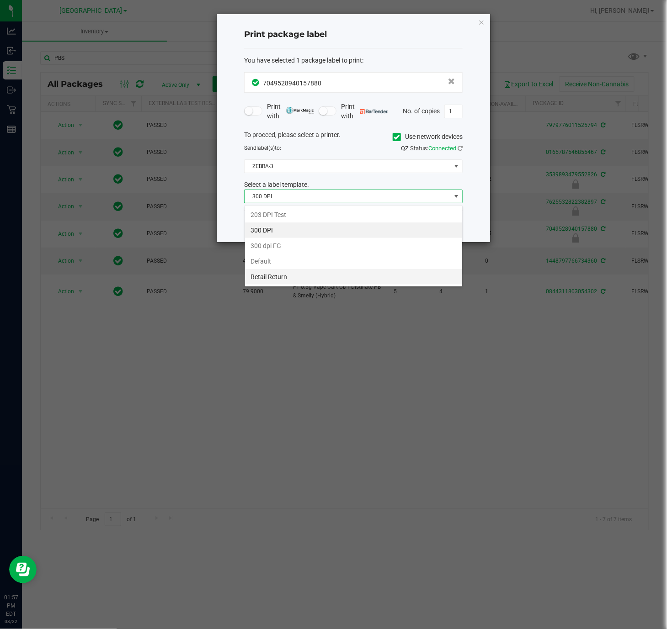
click at [277, 284] on li "Retail Return" at bounding box center [353, 277] width 217 height 16
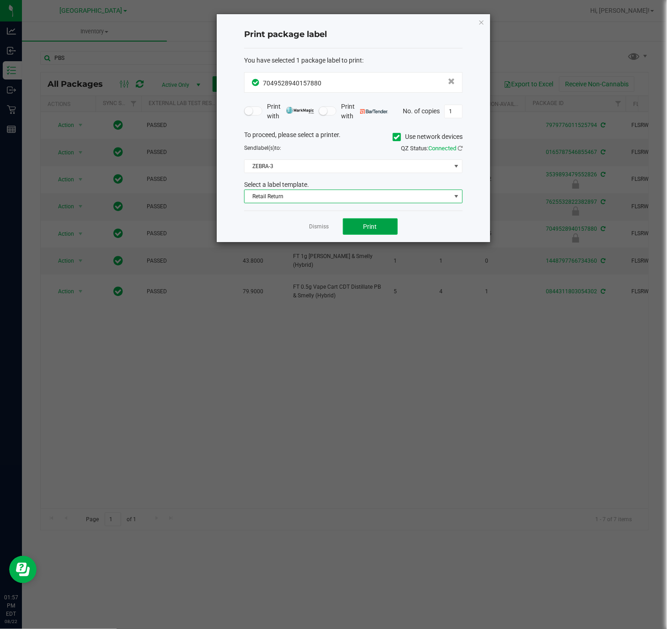
click at [361, 230] on button "Print" at bounding box center [370, 226] width 55 height 16
click at [317, 232] on app-cancel-button "Dismiss" at bounding box center [319, 227] width 20 height 10
click at [318, 230] on link "Dismiss" at bounding box center [319, 227] width 20 height 8
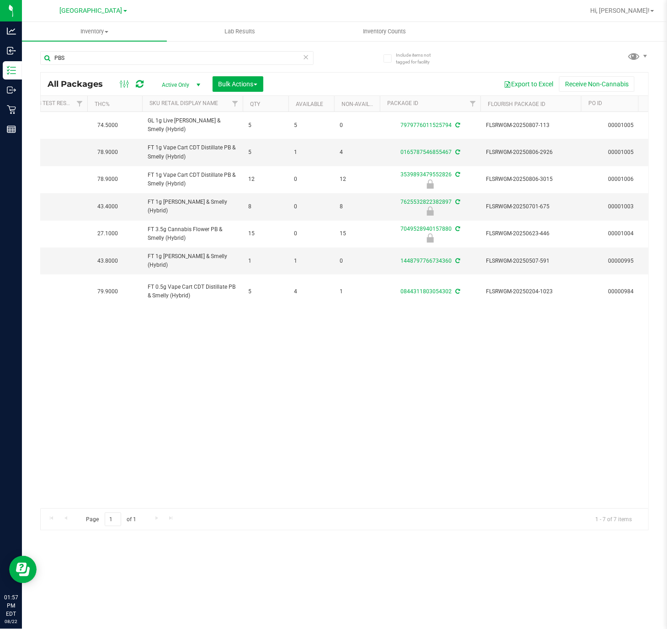
scroll to position [0, 156]
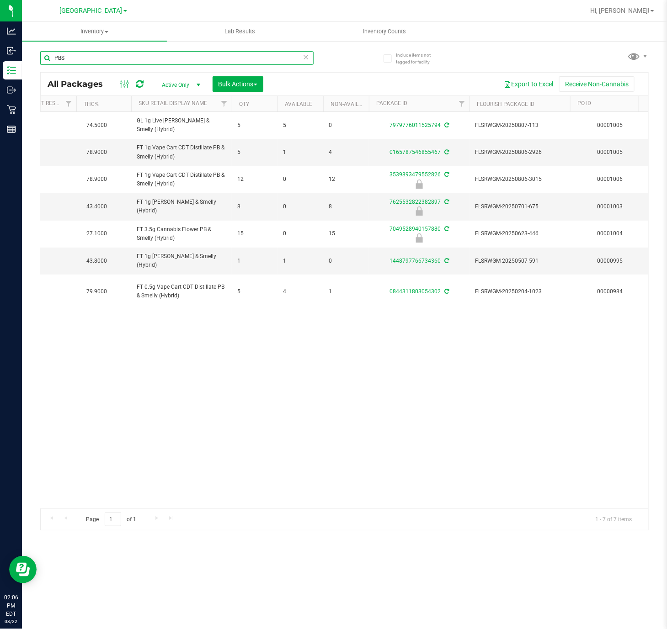
click at [67, 58] on input "PBS" at bounding box center [176, 58] width 273 height 14
type input "FIC"
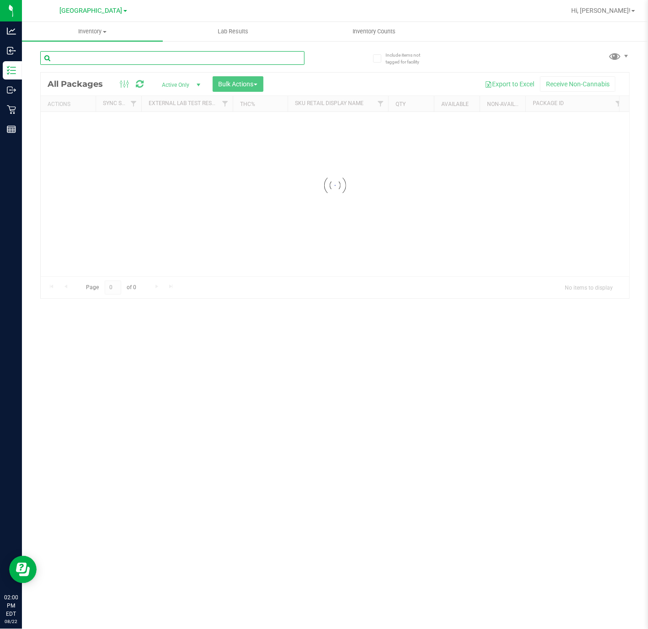
click at [110, 57] on input "text" at bounding box center [172, 58] width 264 height 14
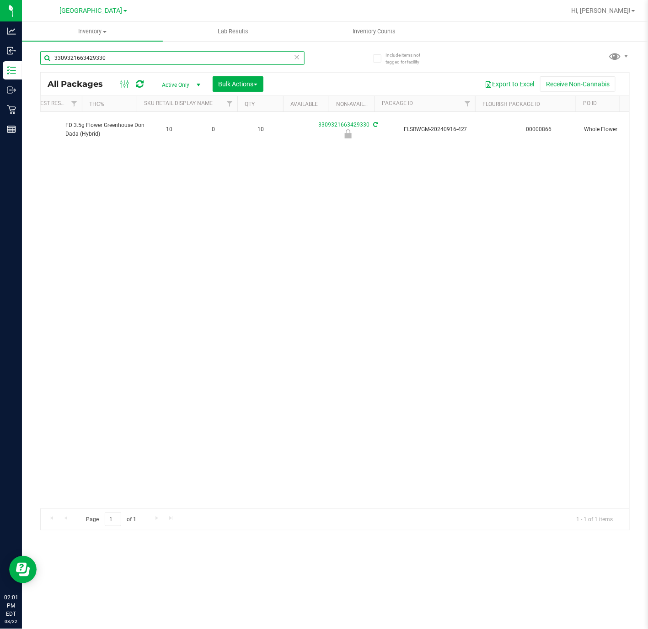
scroll to position [0, 235]
type input "3309321663429330"
